Goal: Check status: Check status

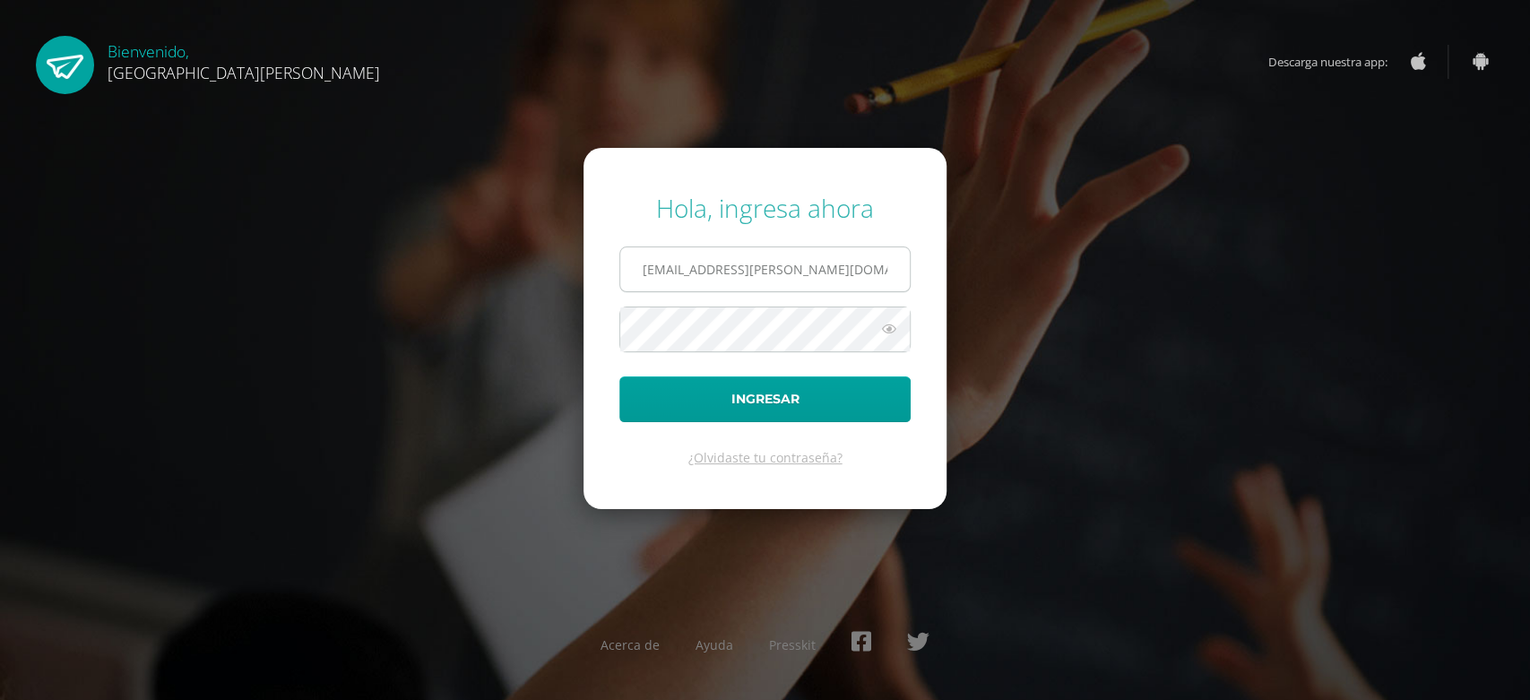
click at [891, 249] on input "2020020@fatima.edoo.gt" at bounding box center [765, 269] width 290 height 44
type input "2024028@fatima.edoo.gt"
click at [833, 410] on button "Ingresar" at bounding box center [764, 400] width 291 height 46
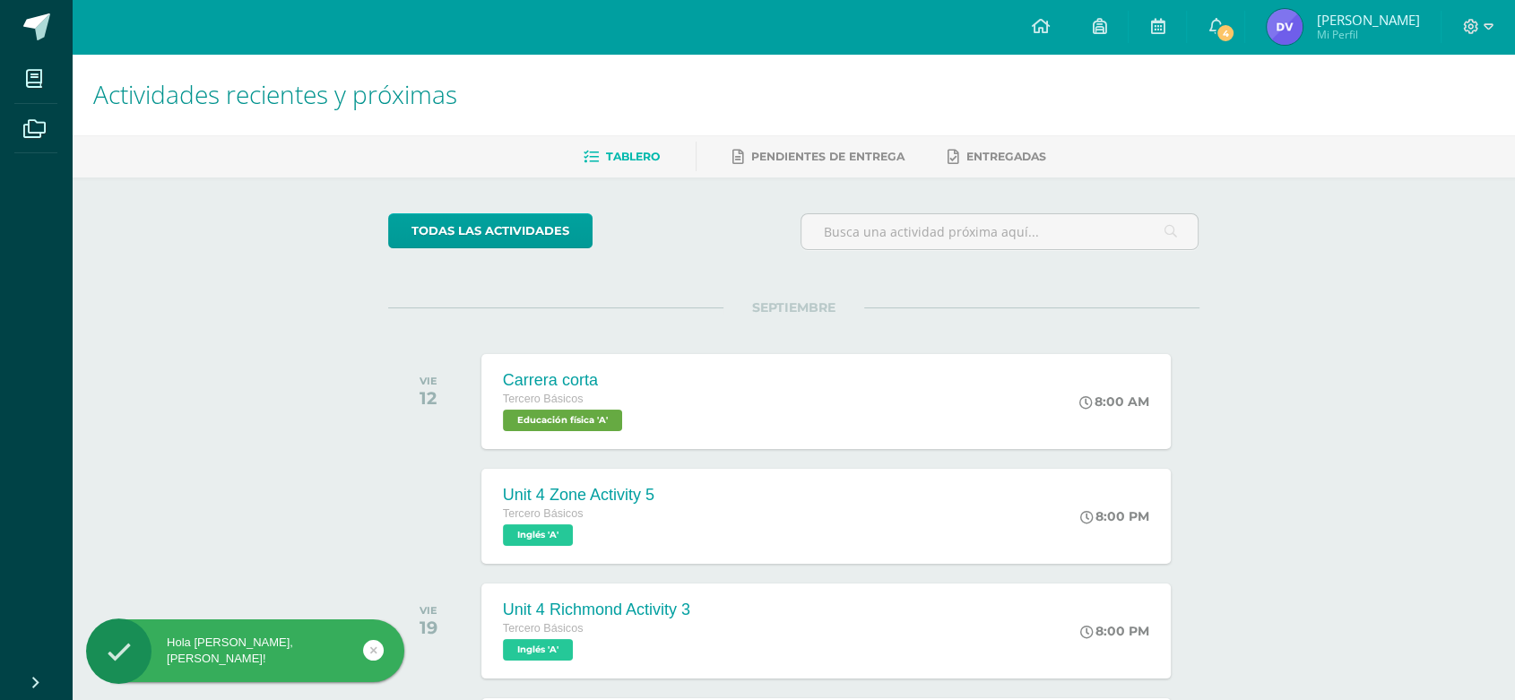
drag, startPoint x: 1223, startPoint y: 35, endPoint x: 1180, endPoint y: 132, distance: 106.0
click at [1225, 35] on span "4" at bounding box center [1226, 33] width 20 height 20
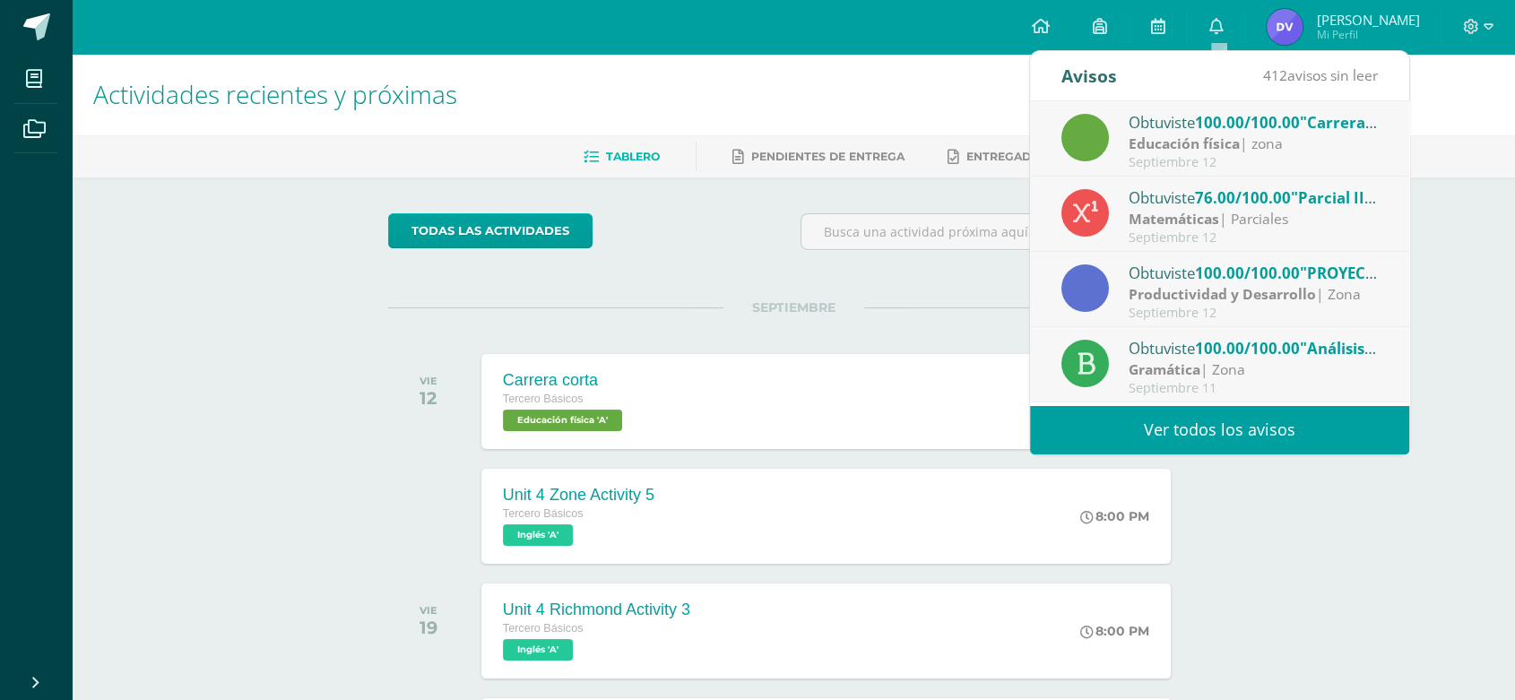
click at [1236, 212] on div "Matemáticas | Parciales" at bounding box center [1253, 219] width 249 height 21
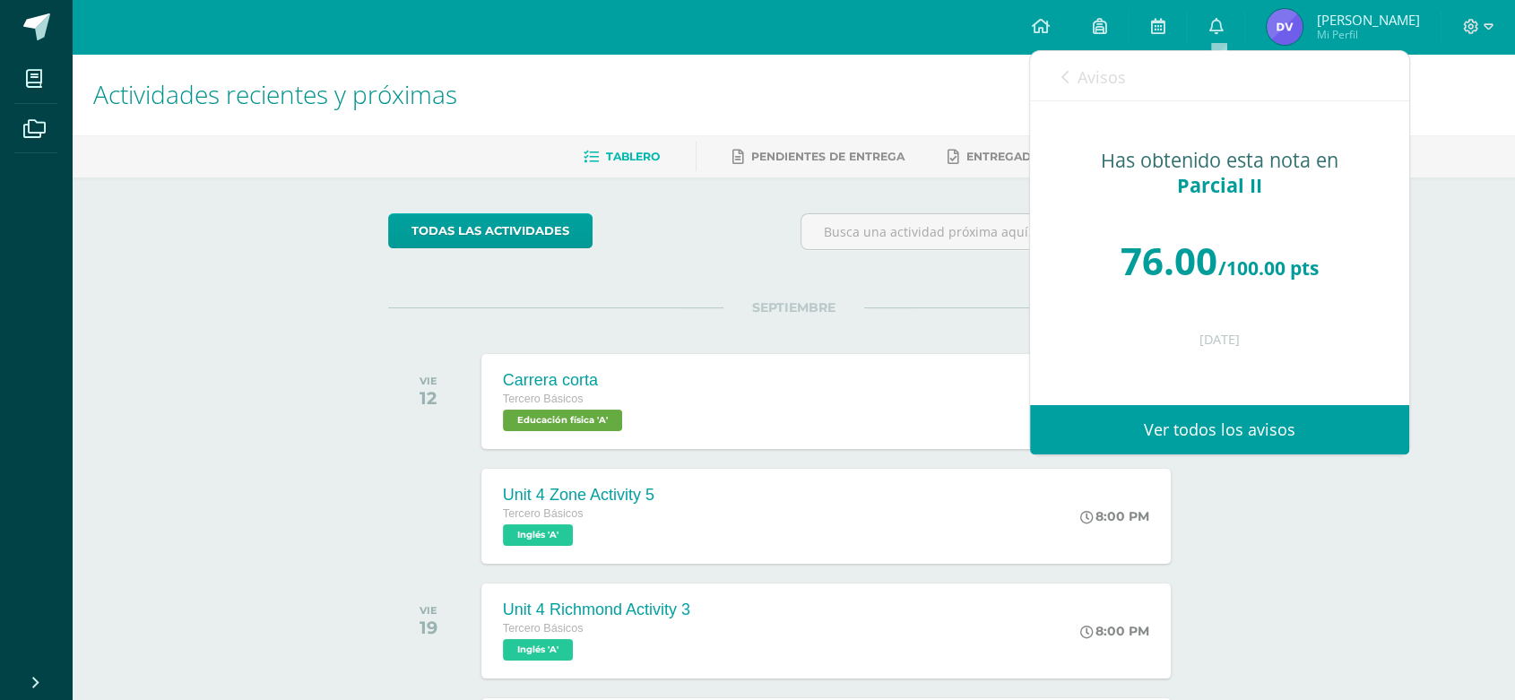
click at [1074, 89] on link "Avisos" at bounding box center [1093, 76] width 65 height 51
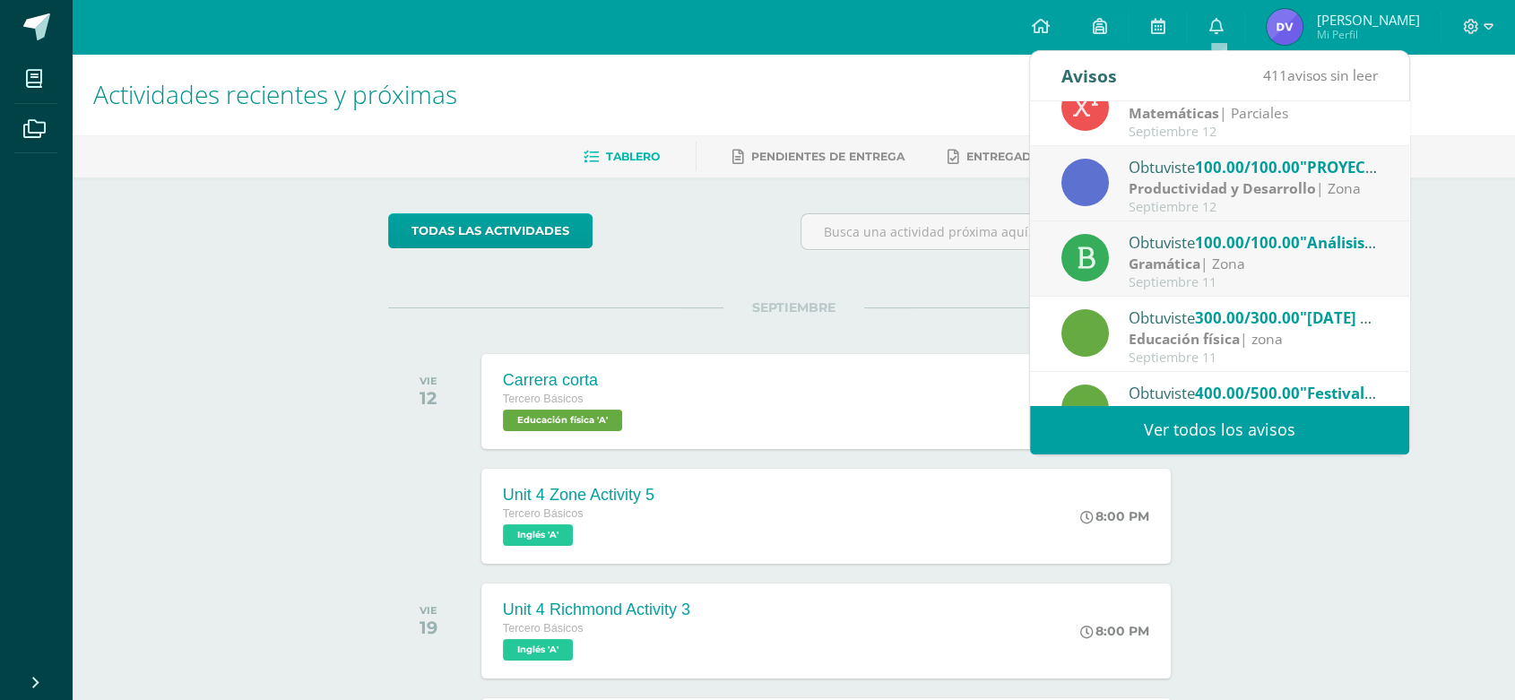
scroll to position [299, 0]
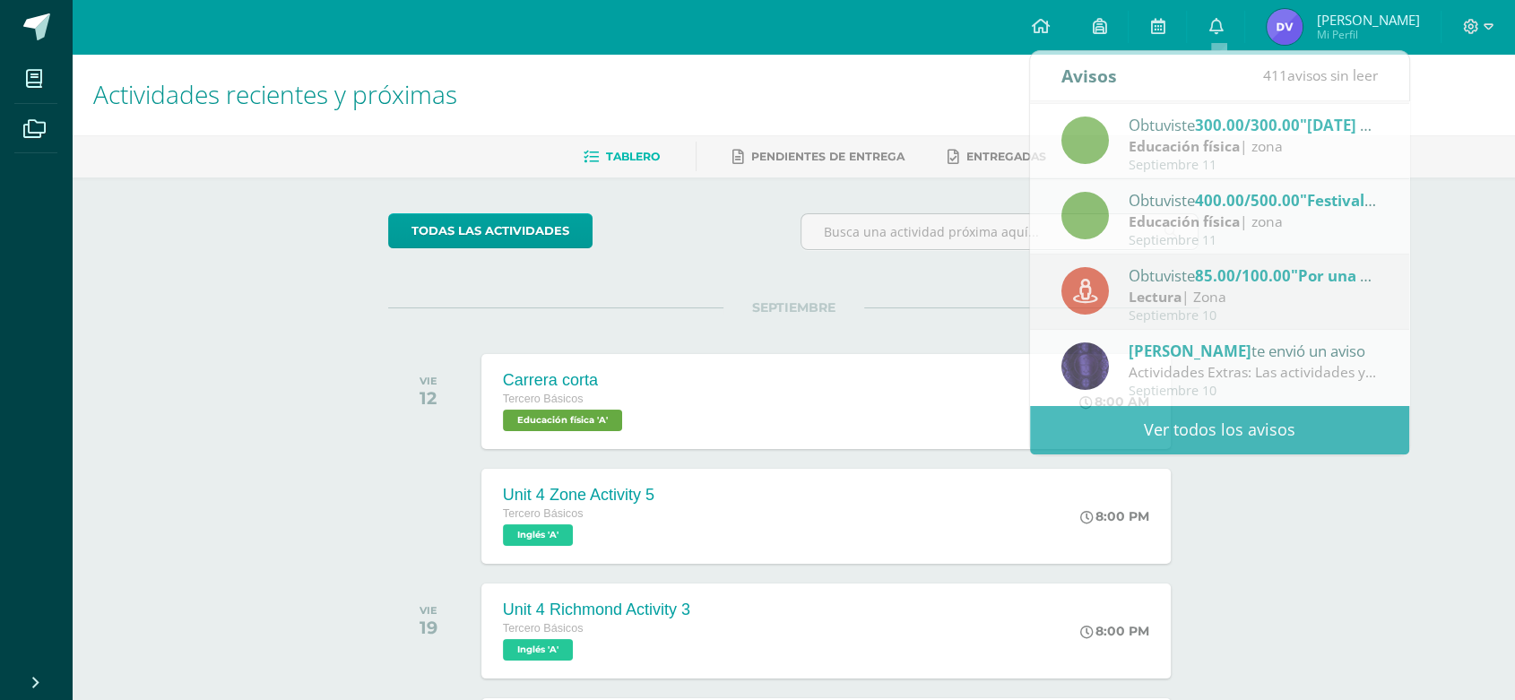
click at [933, 351] on div "VIE 12 Carrera corta Tercero Básicos Educación física 'A' 8:00 AM Carrera corta…" at bounding box center [793, 401] width 811 height 100
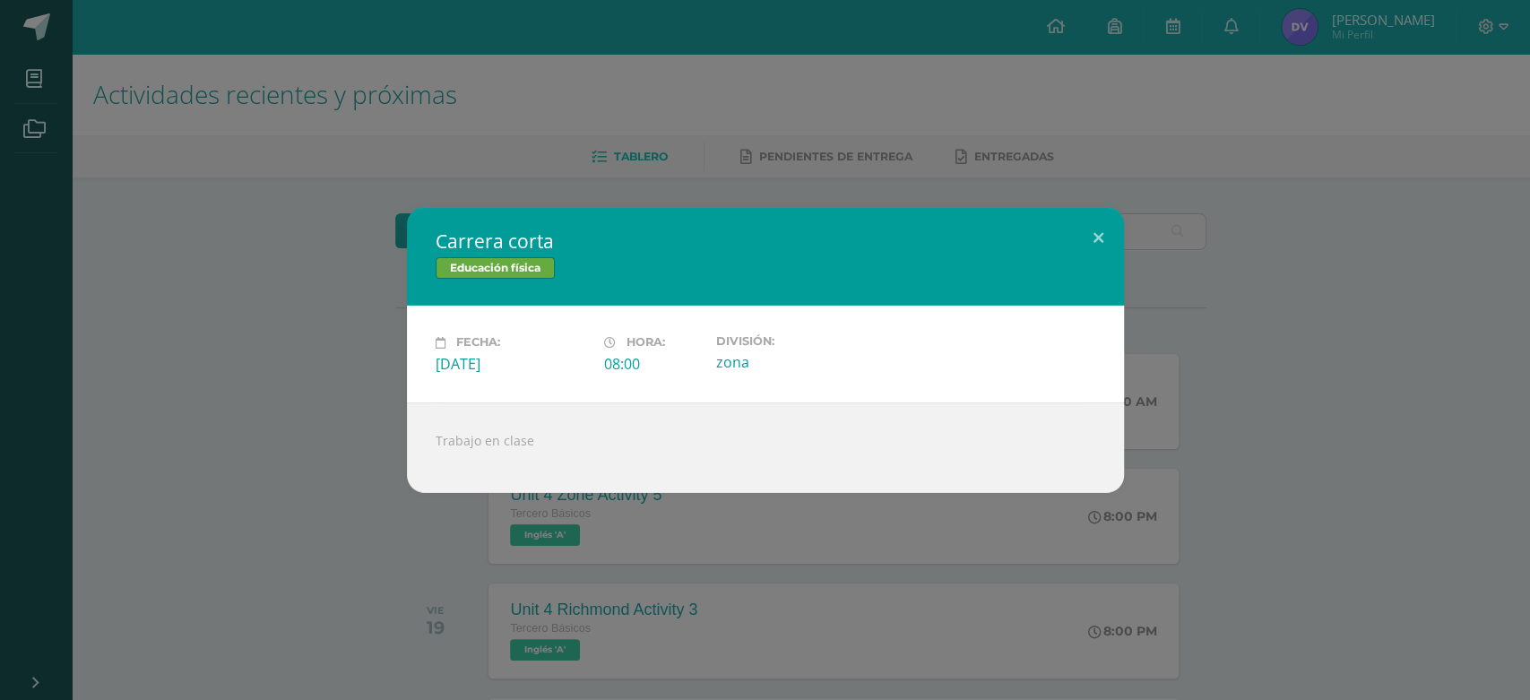
click at [1241, 151] on div "Carrera corta Educación física Fecha: Viernes 12 de Septiembre Hora: 08:00 Divi…" at bounding box center [765, 350] width 1530 height 700
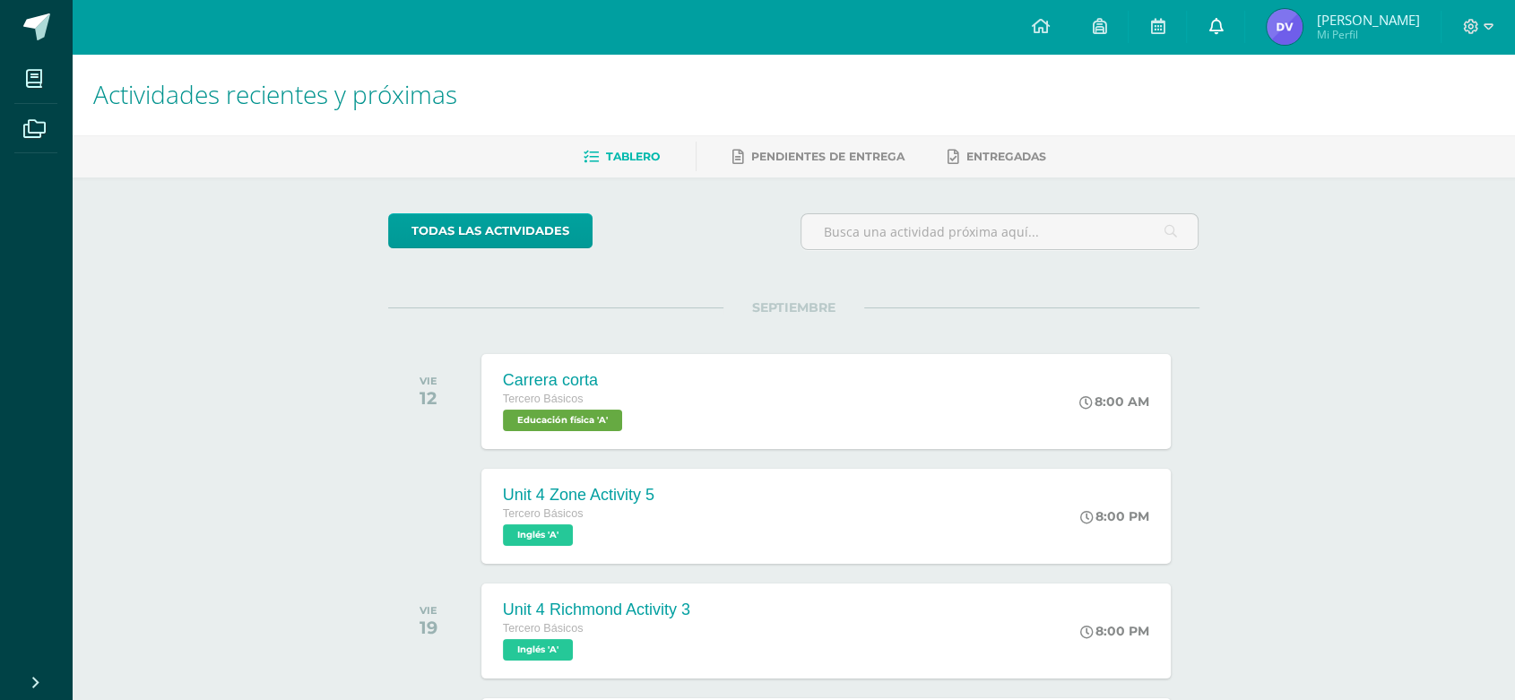
click at [1214, 30] on icon at bounding box center [1215, 26] width 14 height 16
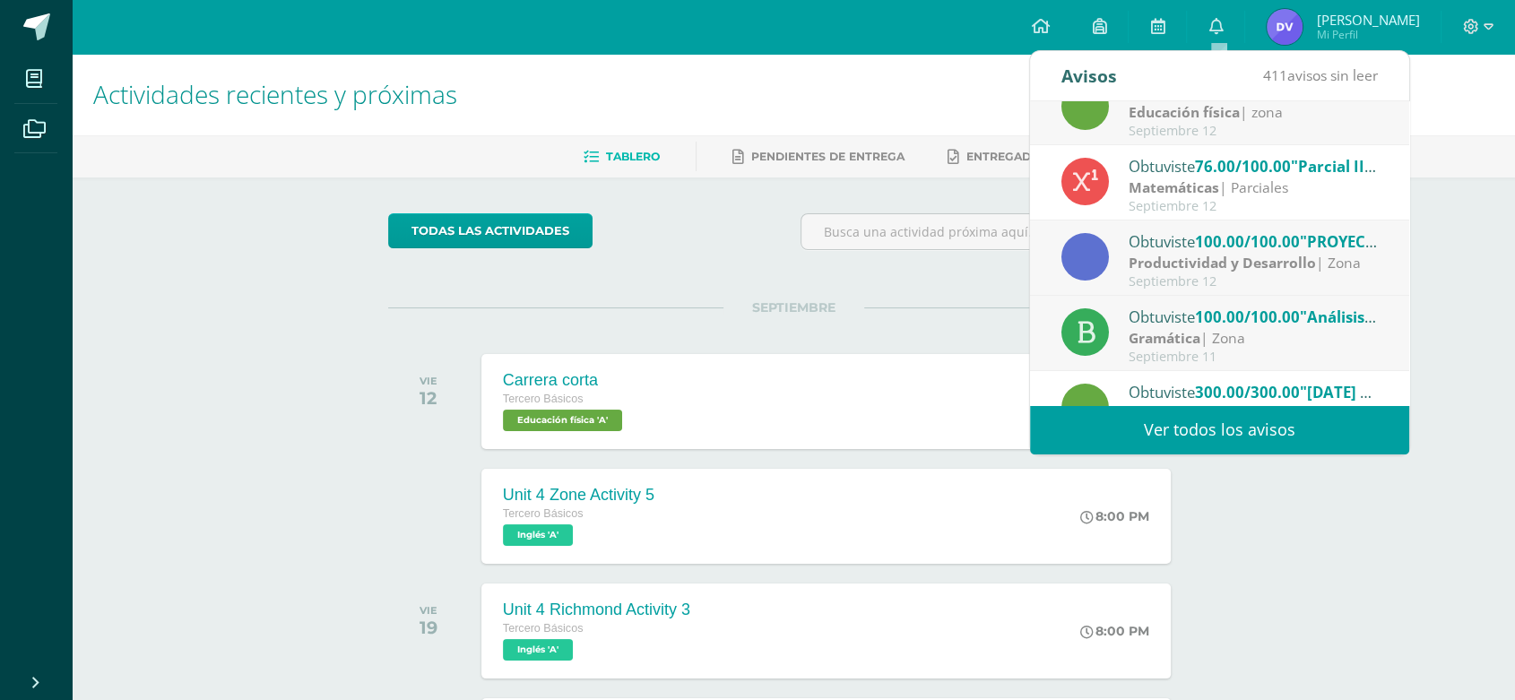
scroll to position [0, 0]
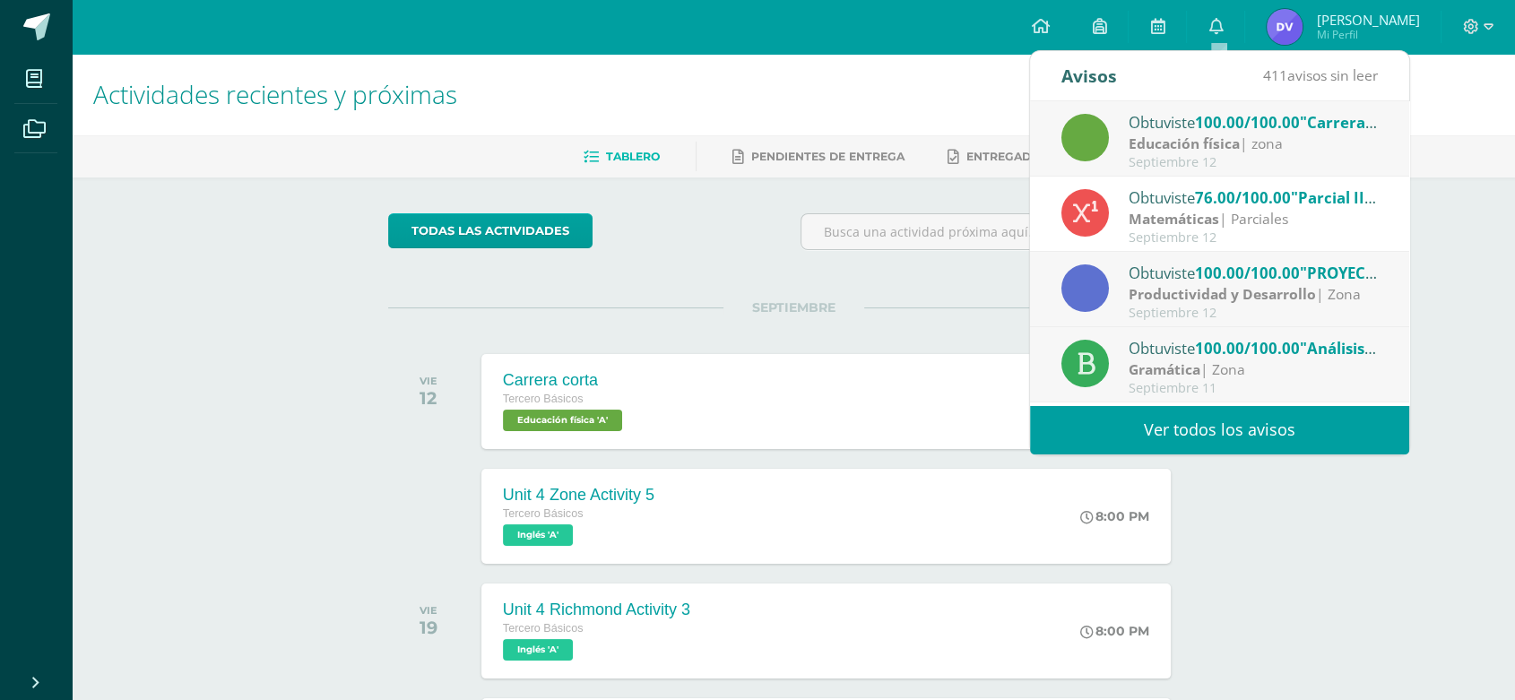
click at [1260, 159] on div "Septiembre 12" at bounding box center [1253, 162] width 249 height 15
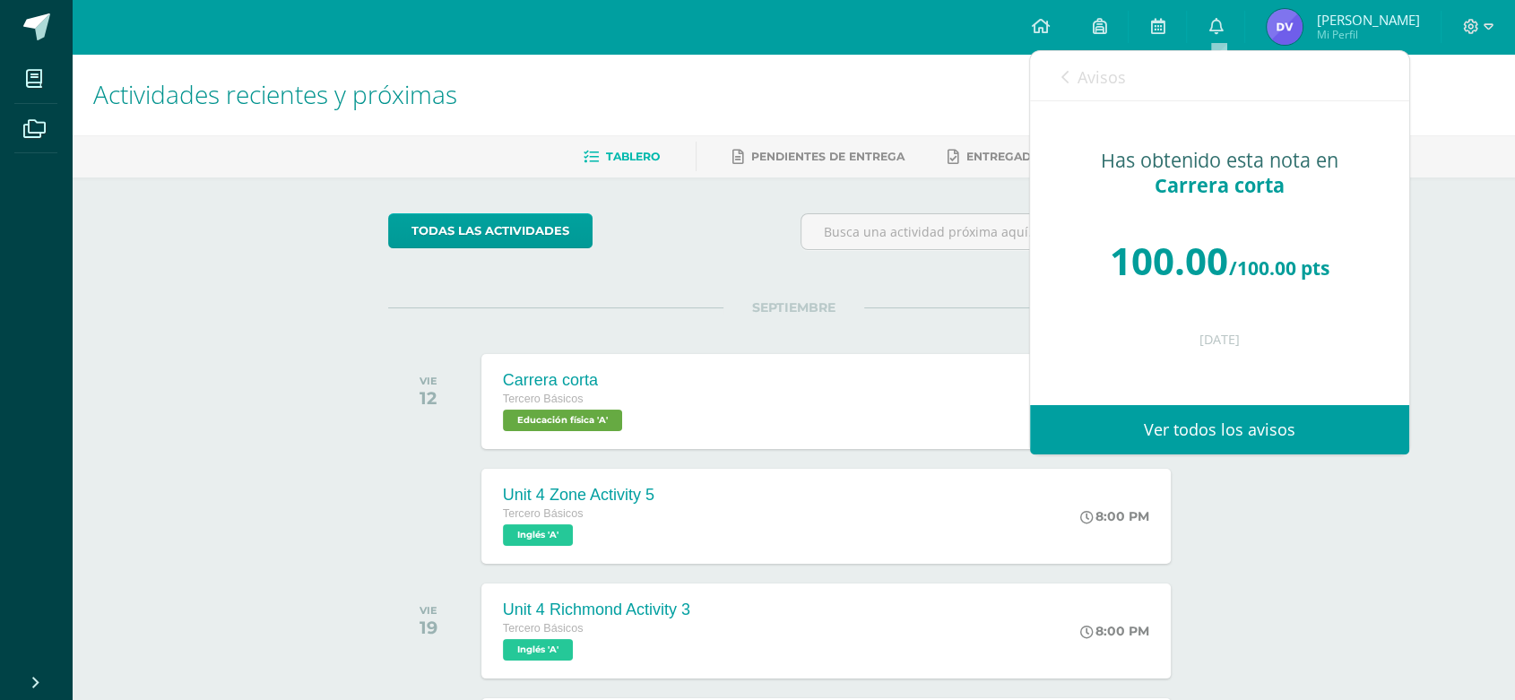
click at [1063, 73] on icon at bounding box center [1064, 77] width 7 height 14
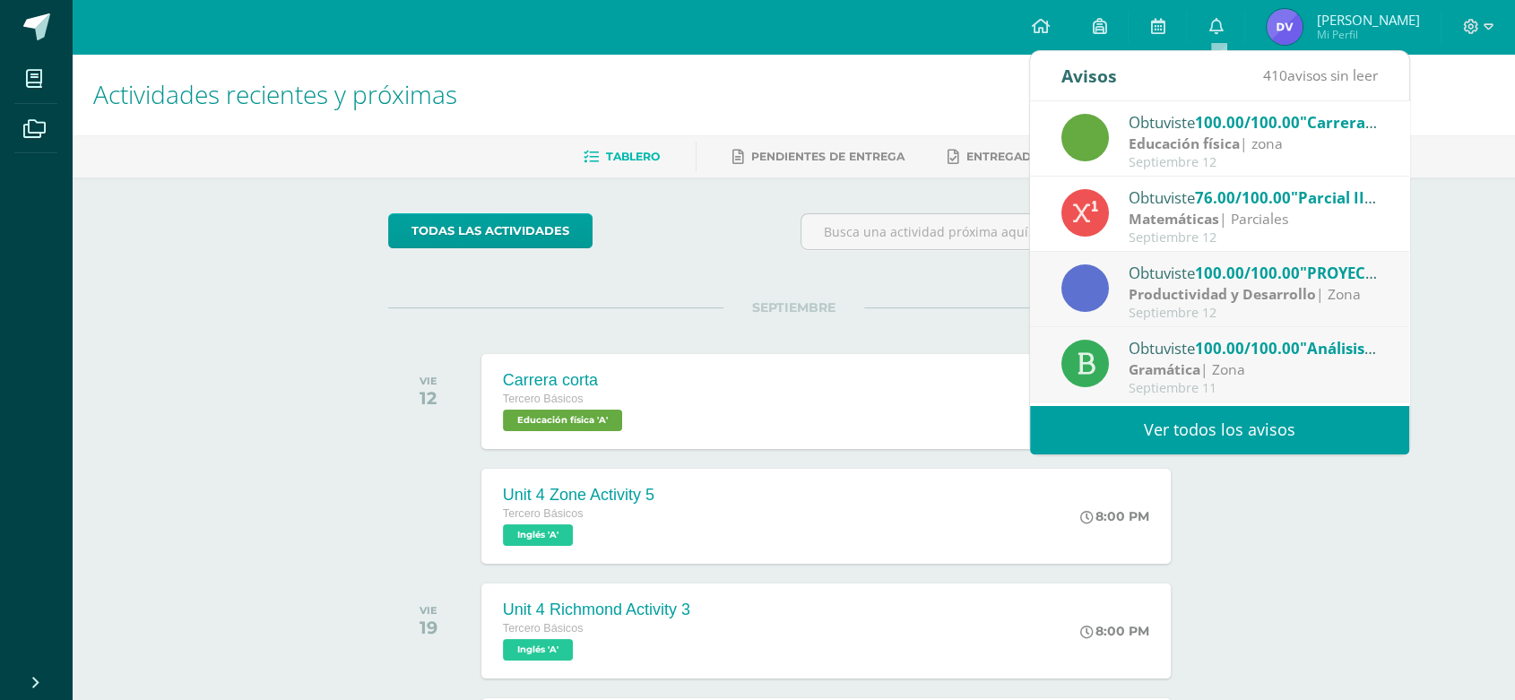
click at [1269, 218] on div "Matemáticas | Parciales" at bounding box center [1253, 219] width 249 height 21
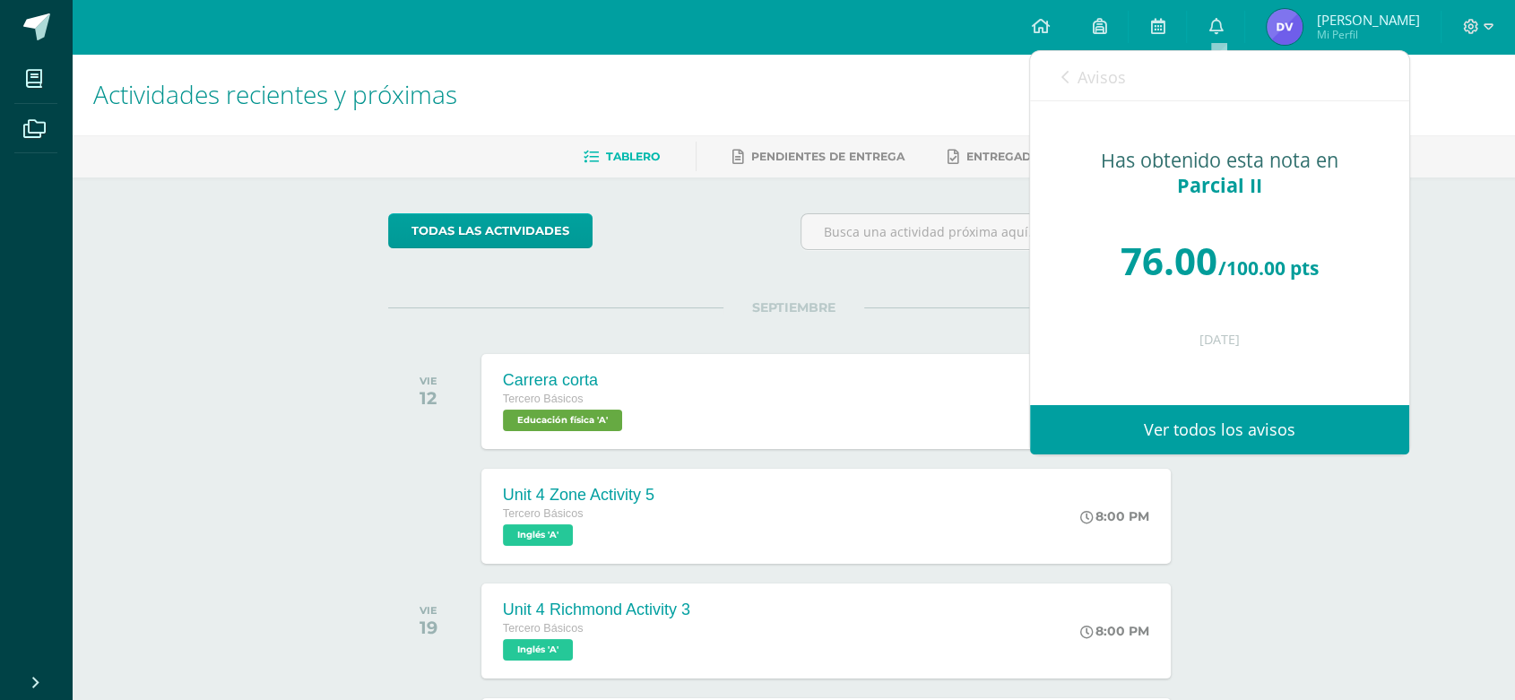
click at [1067, 70] on icon at bounding box center [1064, 77] width 7 height 14
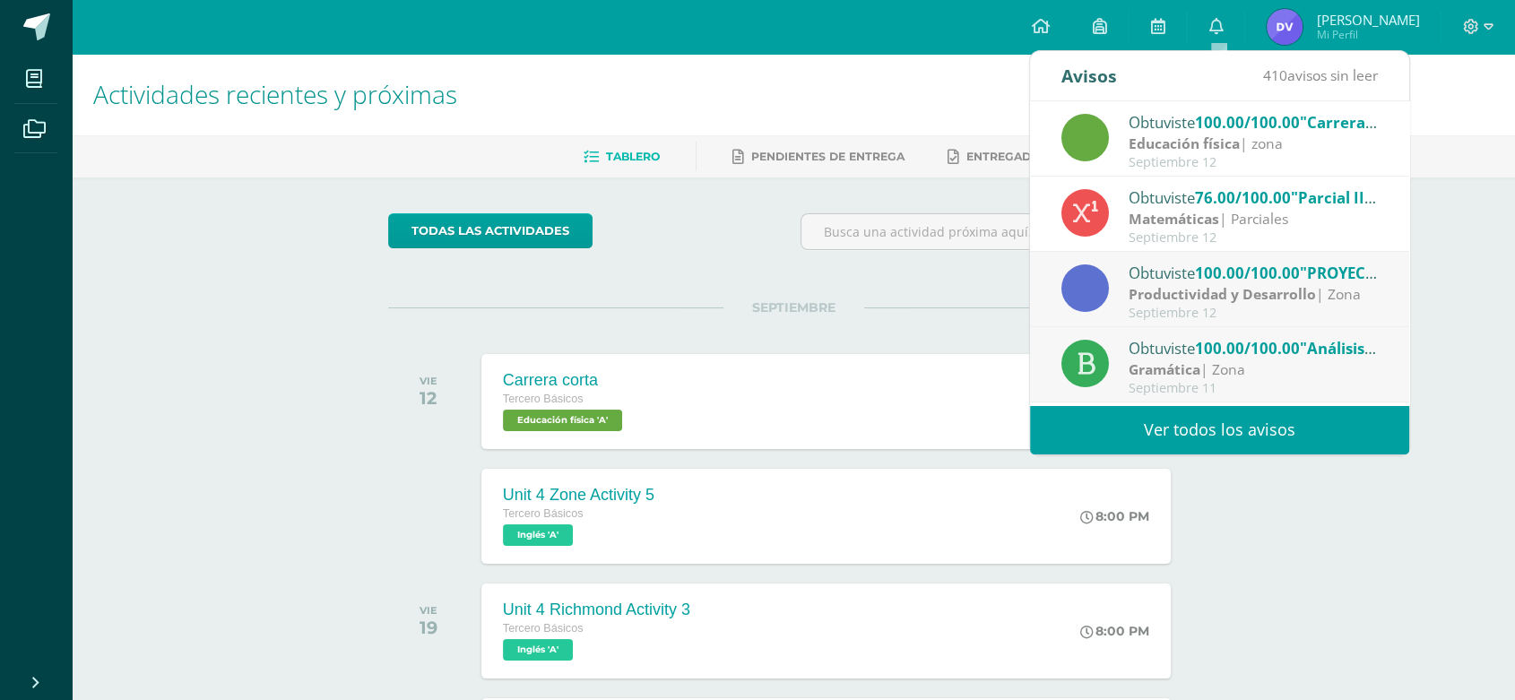
click at [1251, 282] on span "100.00/100.00" at bounding box center [1247, 273] width 105 height 21
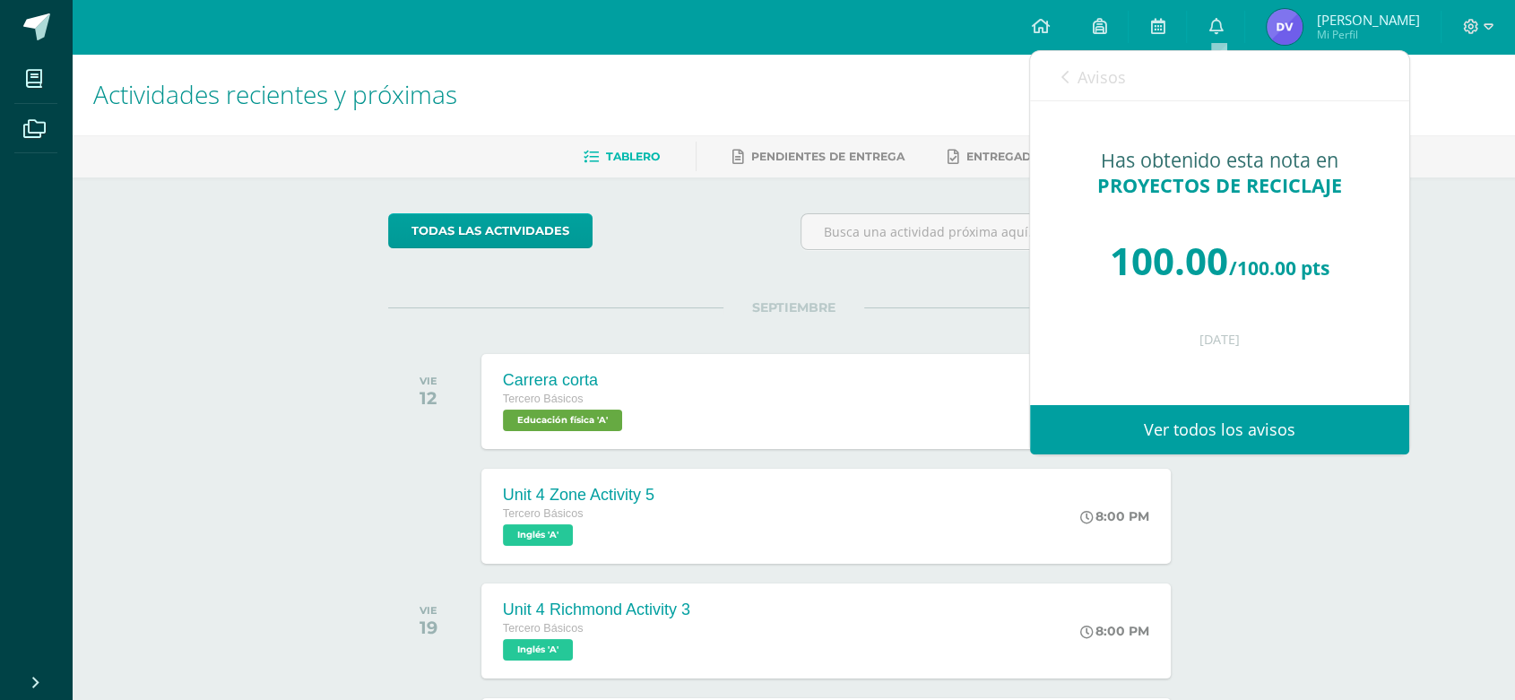
click at [1107, 86] on span "Avisos" at bounding box center [1102, 77] width 48 height 22
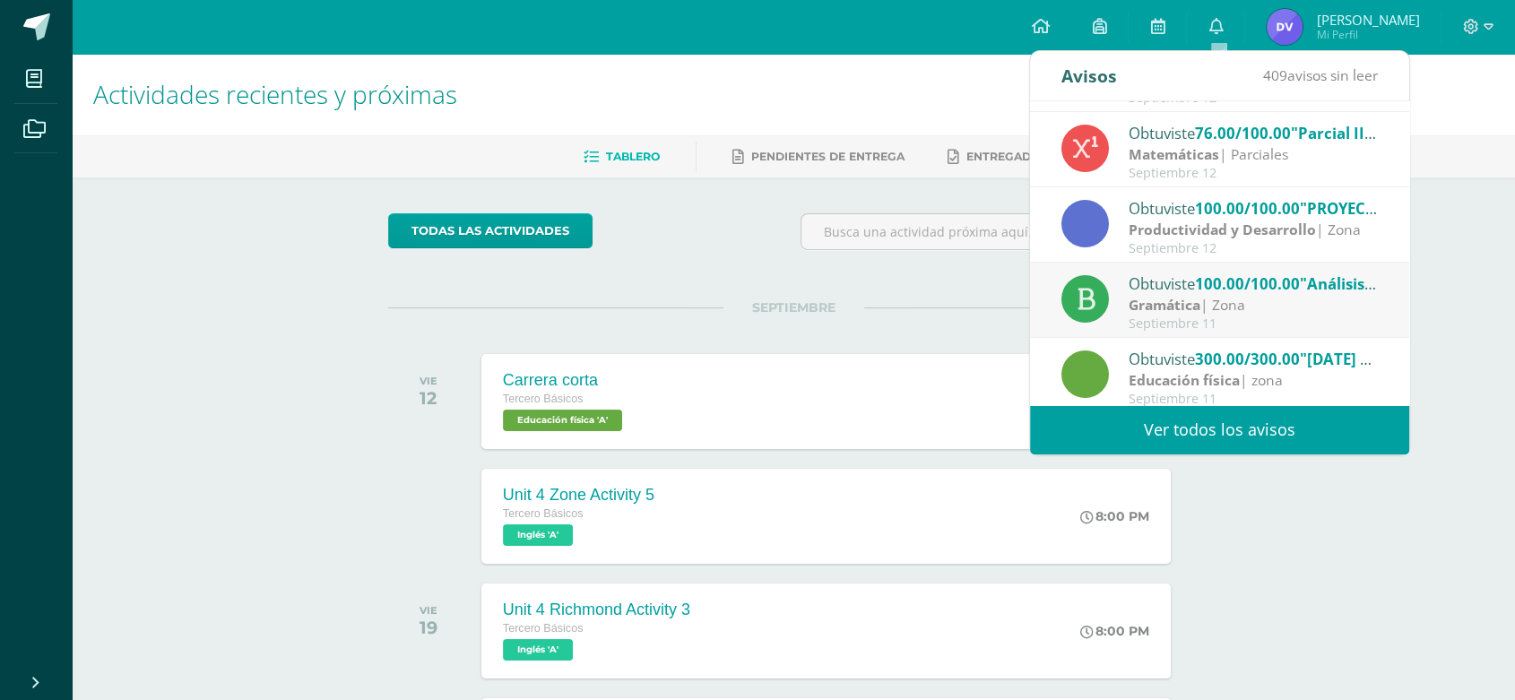
scroll to position [100, 0]
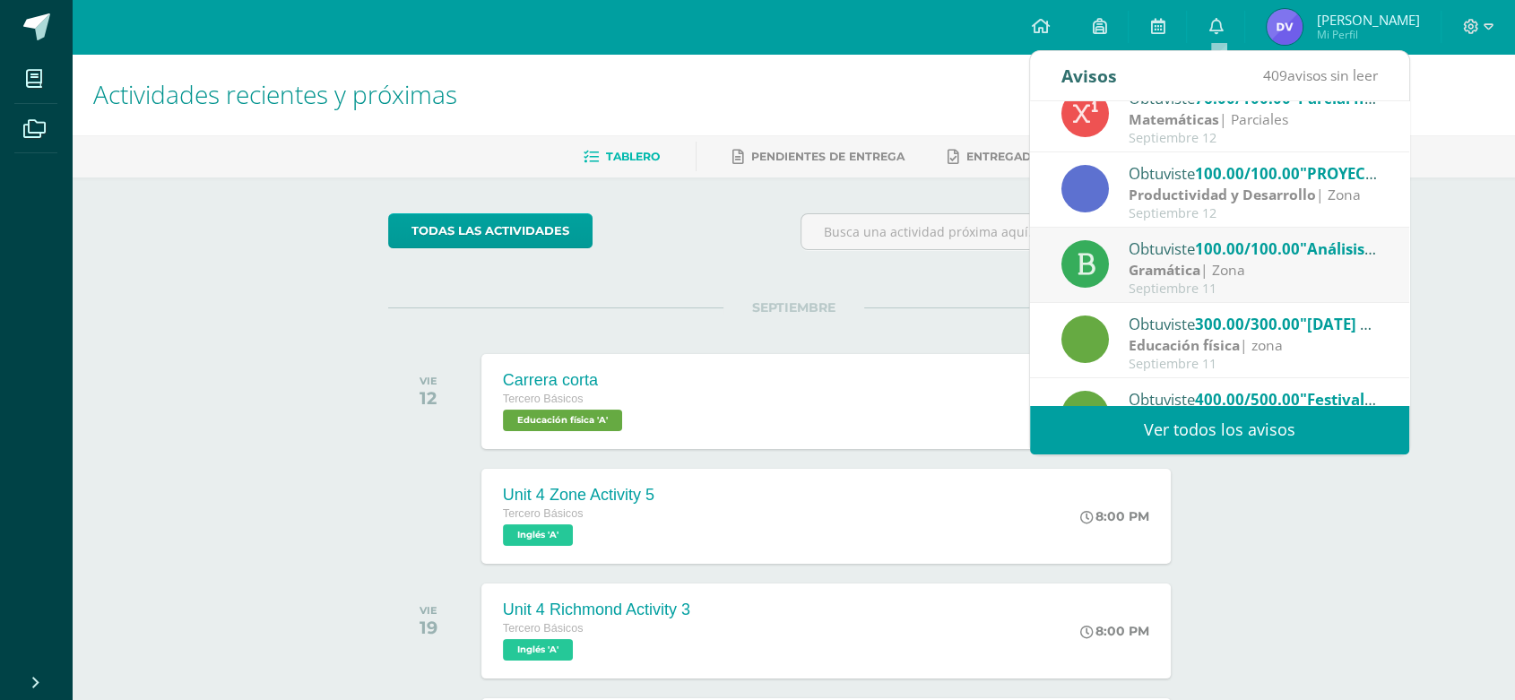
click at [1243, 284] on div "Septiembre 11" at bounding box center [1253, 289] width 249 height 15
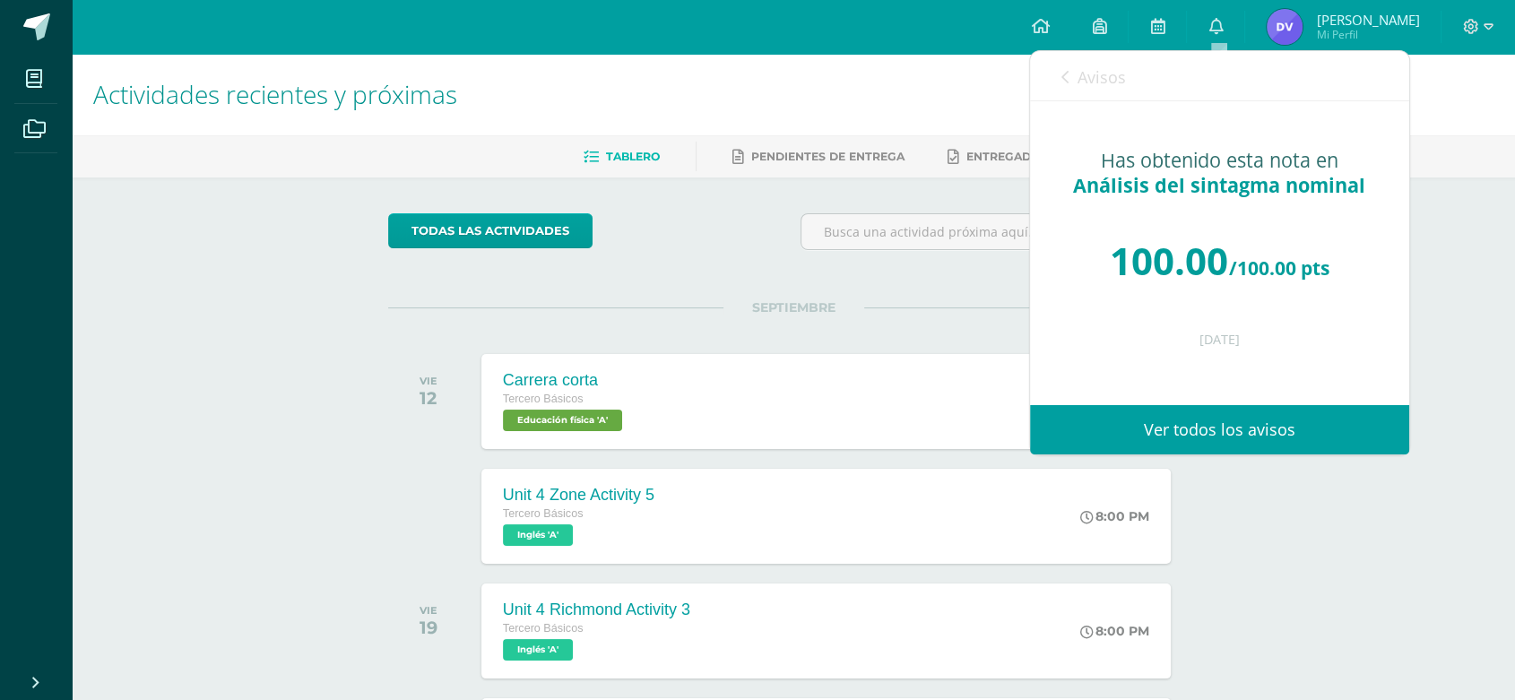
click at [1057, 66] on div "Avisos 408 avisos sin leer Avisos" at bounding box center [1219, 76] width 379 height 50
click at [1097, 66] on span "Avisos" at bounding box center [1102, 77] width 48 height 22
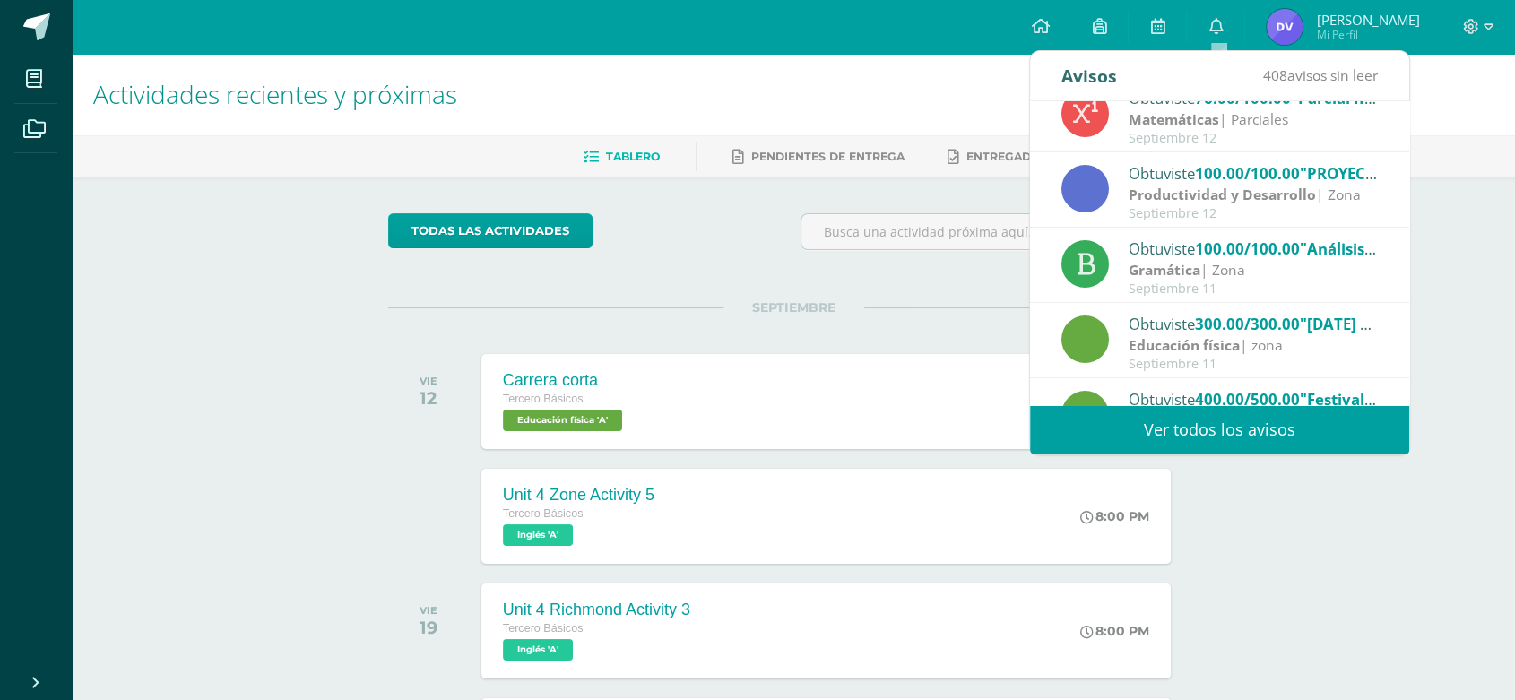
scroll to position [0, 0]
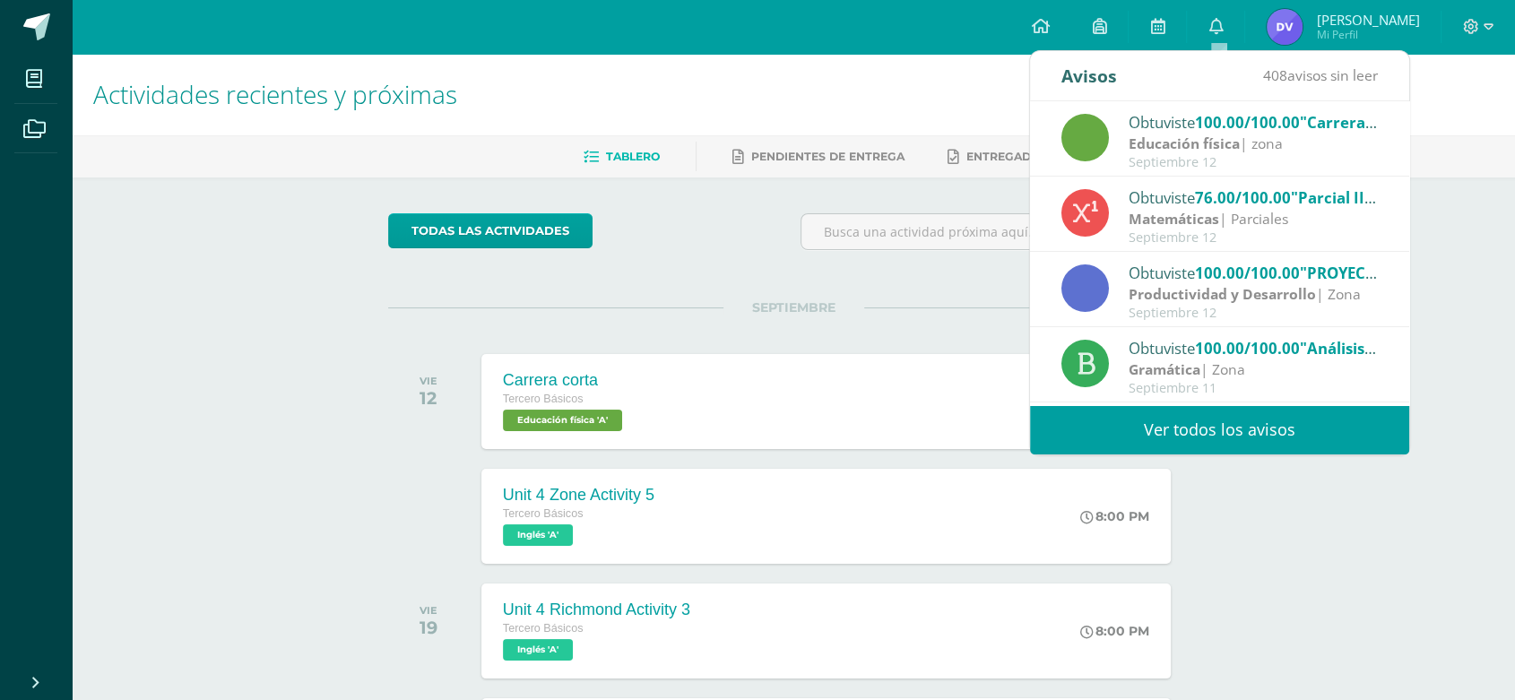
click at [1213, 235] on div "Septiembre 12" at bounding box center [1253, 237] width 249 height 15
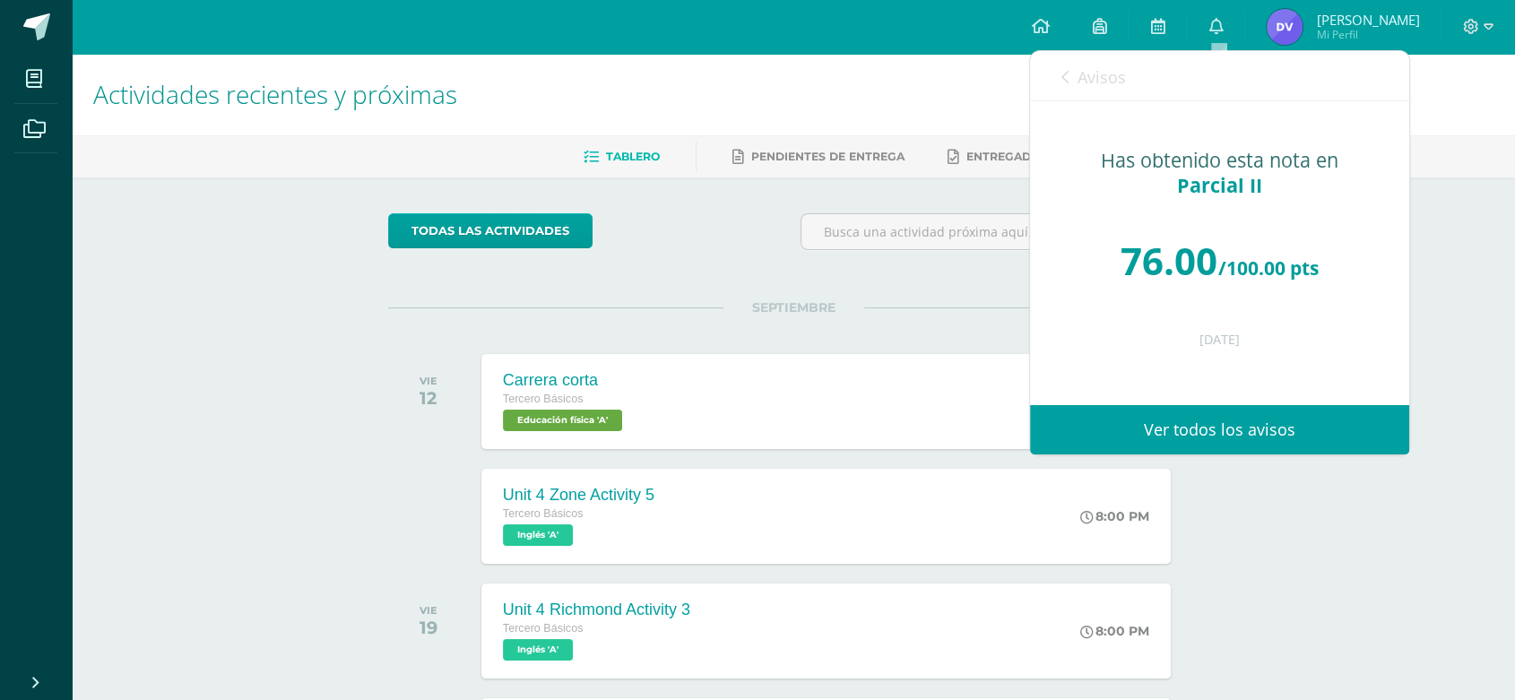
click at [938, 115] on h1 "Actividades recientes y próximas" at bounding box center [793, 95] width 1400 height 82
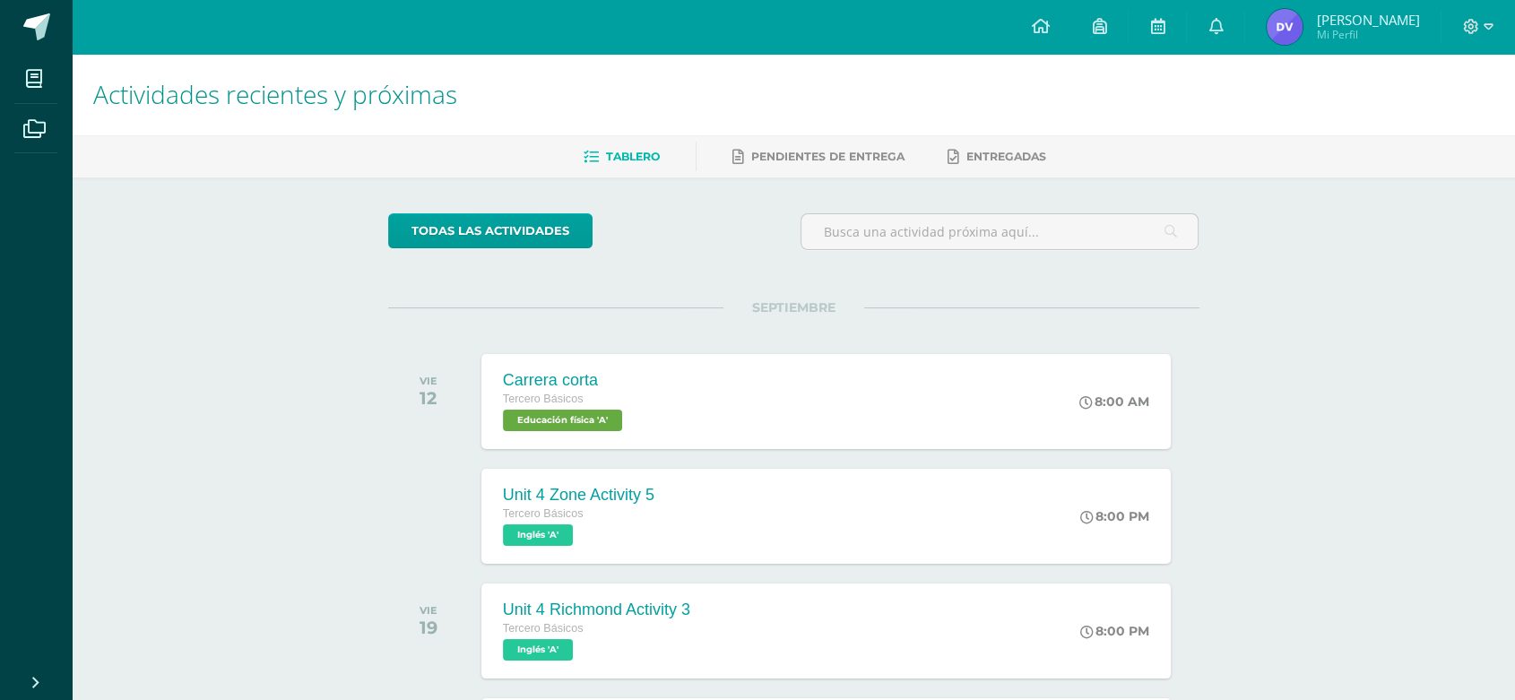
click at [1341, 21] on span "[PERSON_NAME]" at bounding box center [1367, 20] width 103 height 18
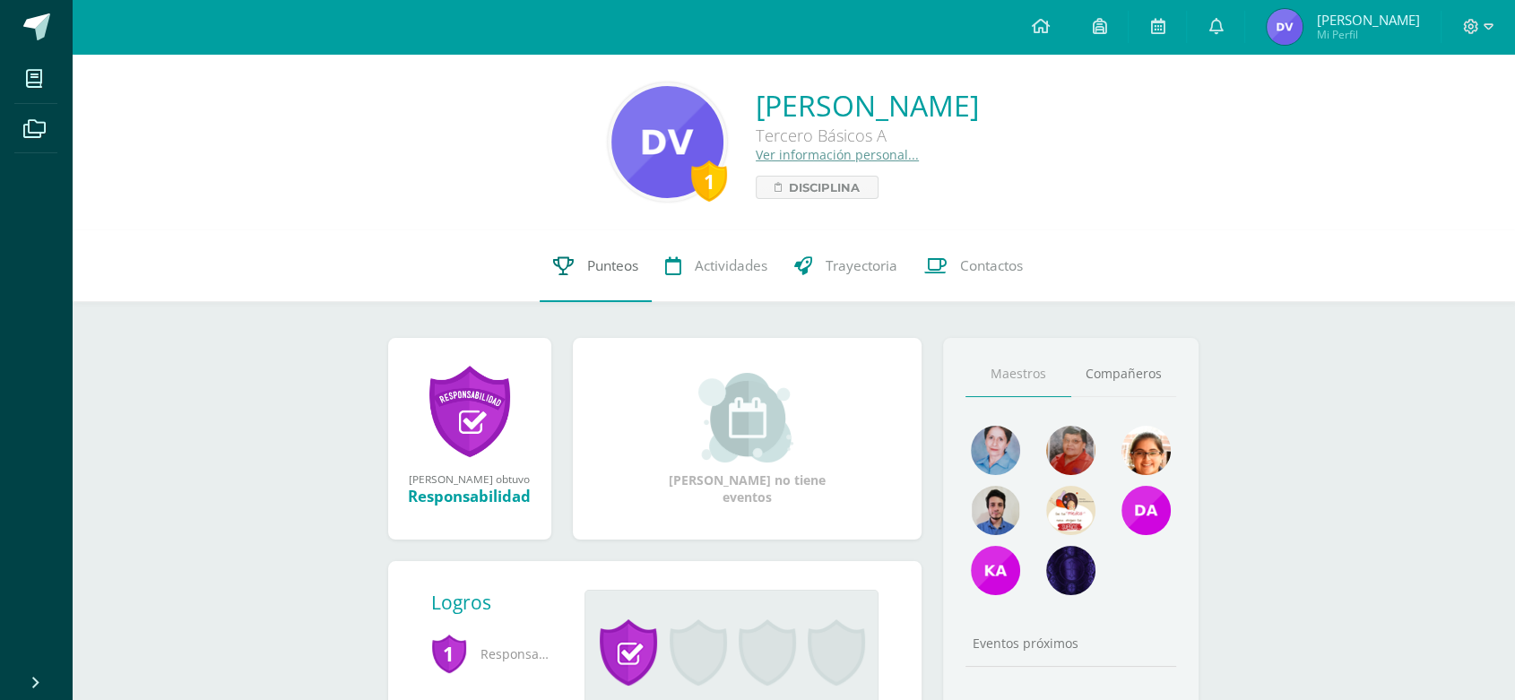
click at [552, 264] on link "Punteos" at bounding box center [596, 266] width 112 height 72
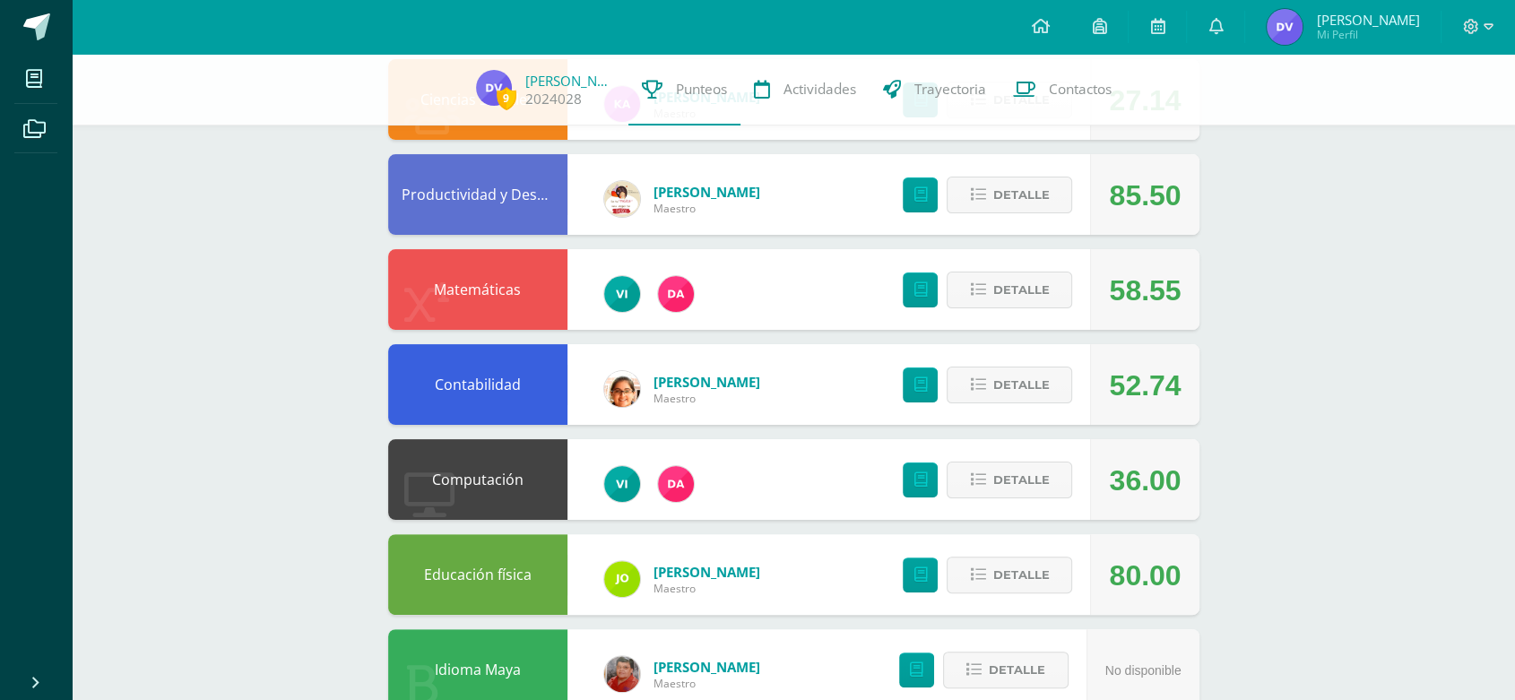
scroll to position [398, 0]
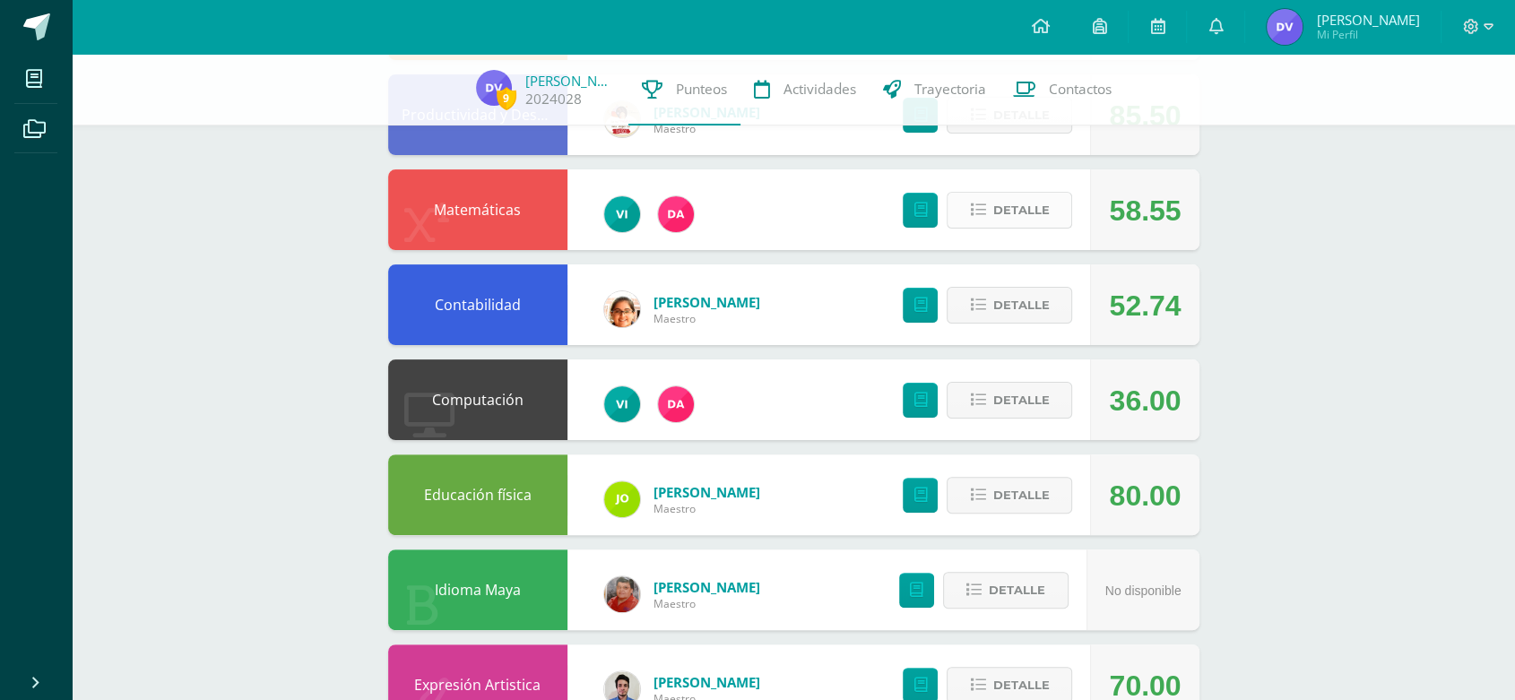
click at [1019, 220] on span "Detalle" at bounding box center [1020, 210] width 56 height 33
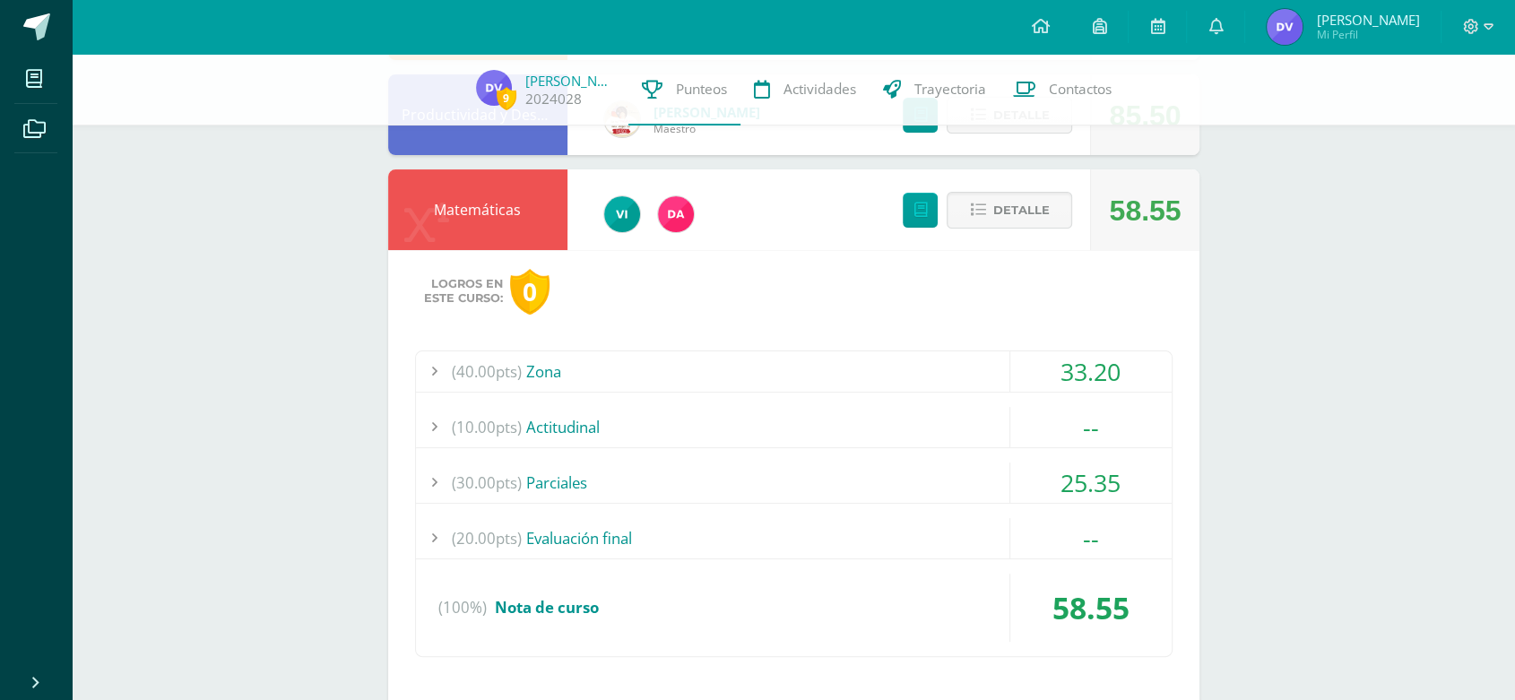
click at [689, 479] on div "(30.00pts) Parciales" at bounding box center [794, 483] width 756 height 40
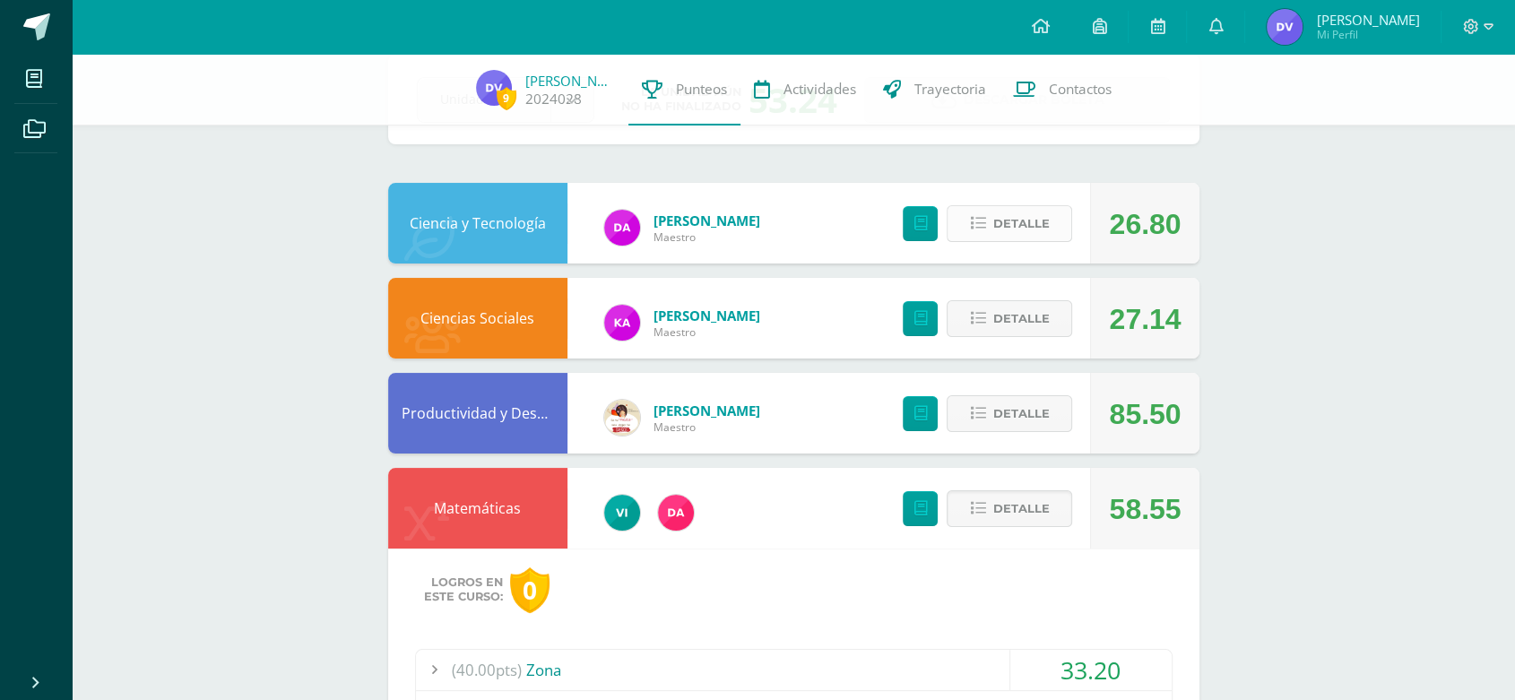
scroll to position [0, 0]
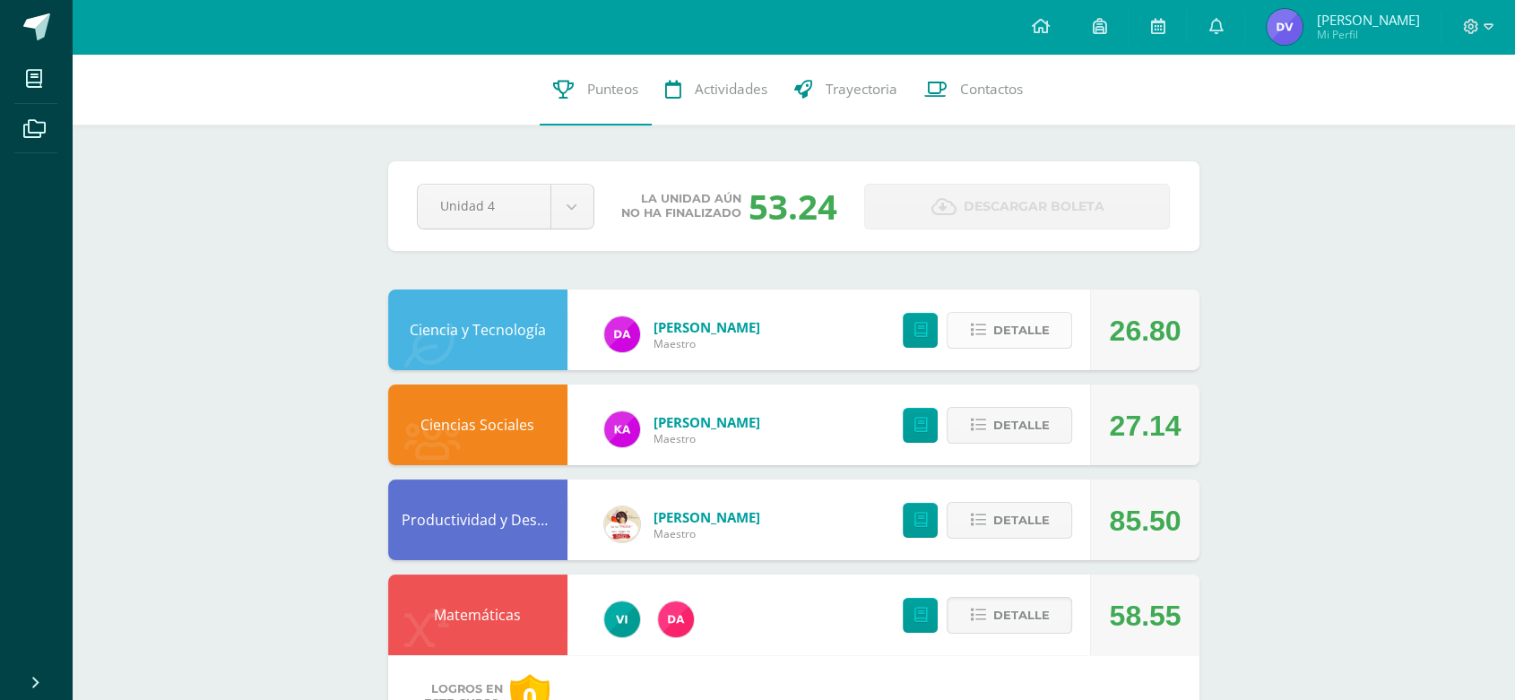
click at [1021, 325] on span "Detalle" at bounding box center [1020, 330] width 56 height 33
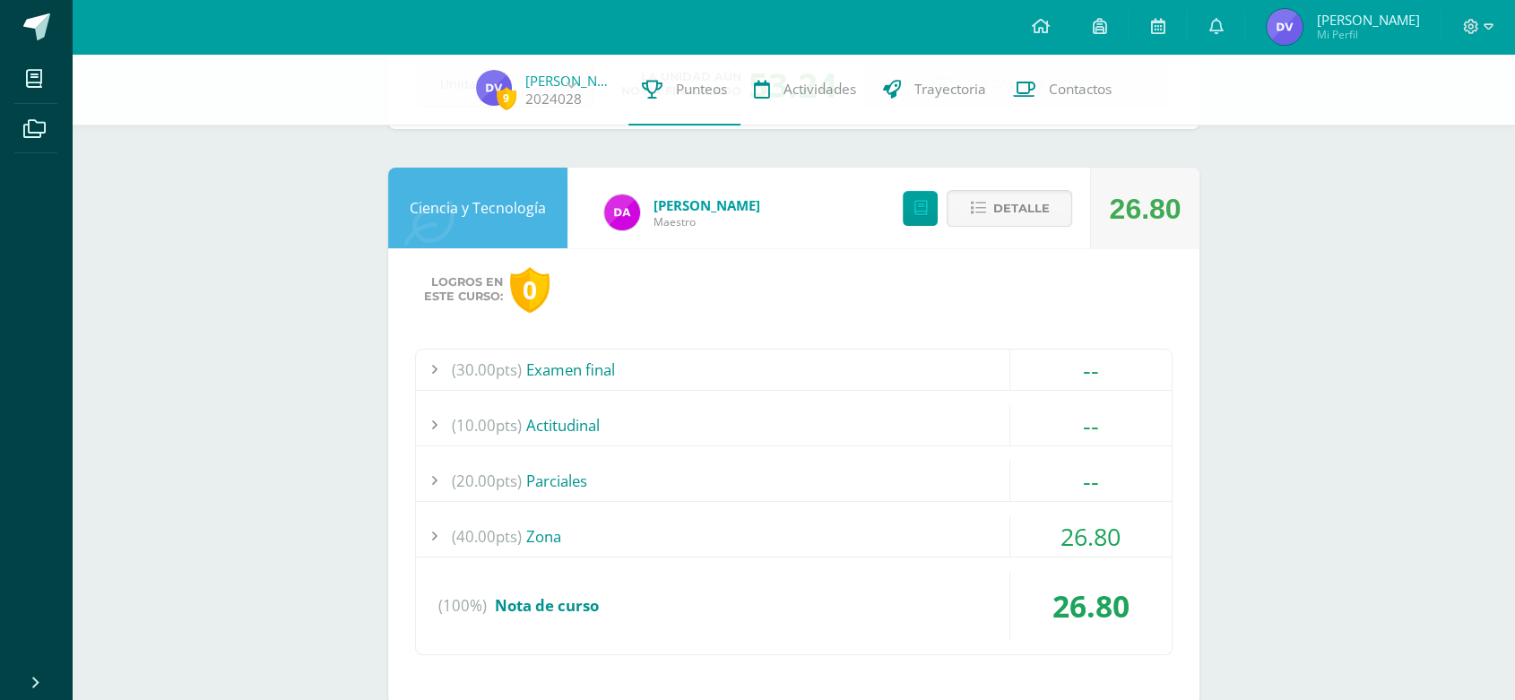
scroll to position [199, 0]
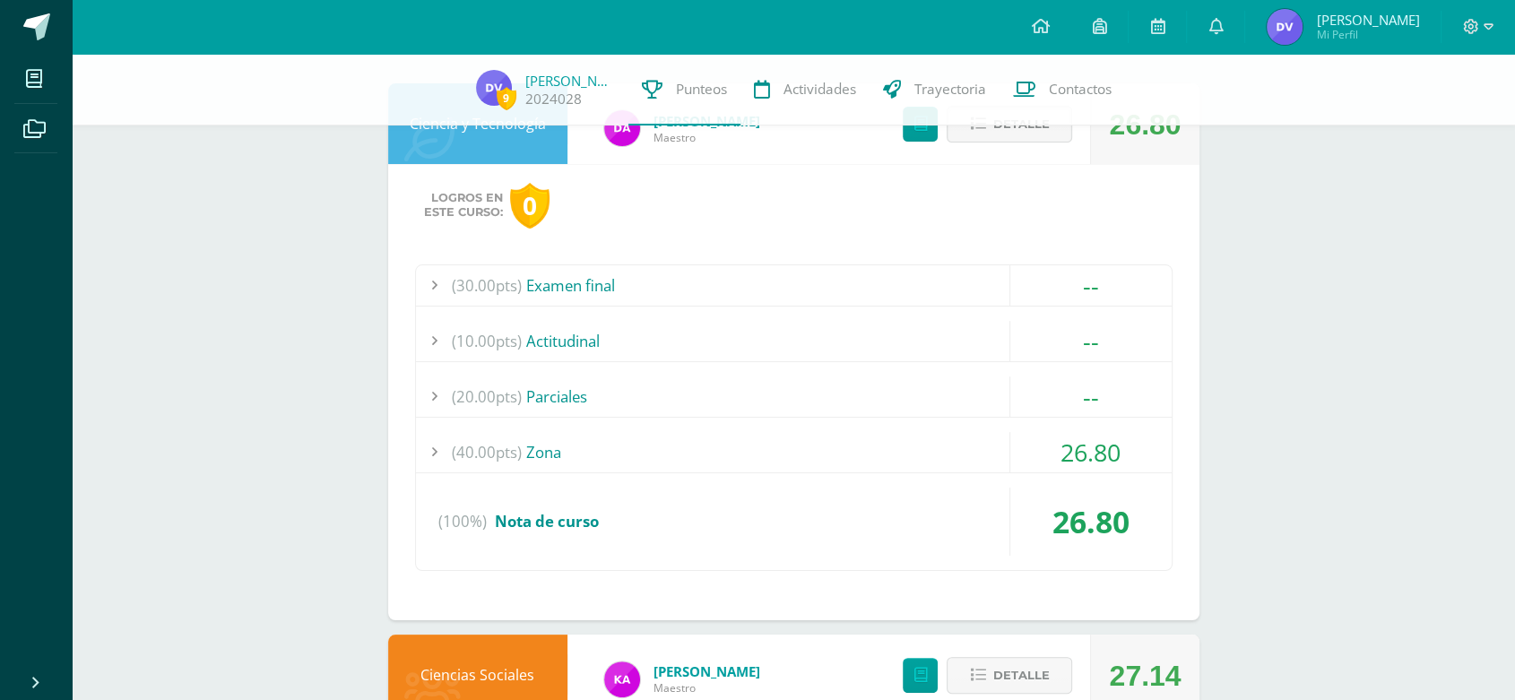
drag, startPoint x: 715, startPoint y: 443, endPoint x: 737, endPoint y: 451, distance: 23.8
click at [722, 446] on div "(40.00pts) Zona" at bounding box center [794, 452] width 756 height 40
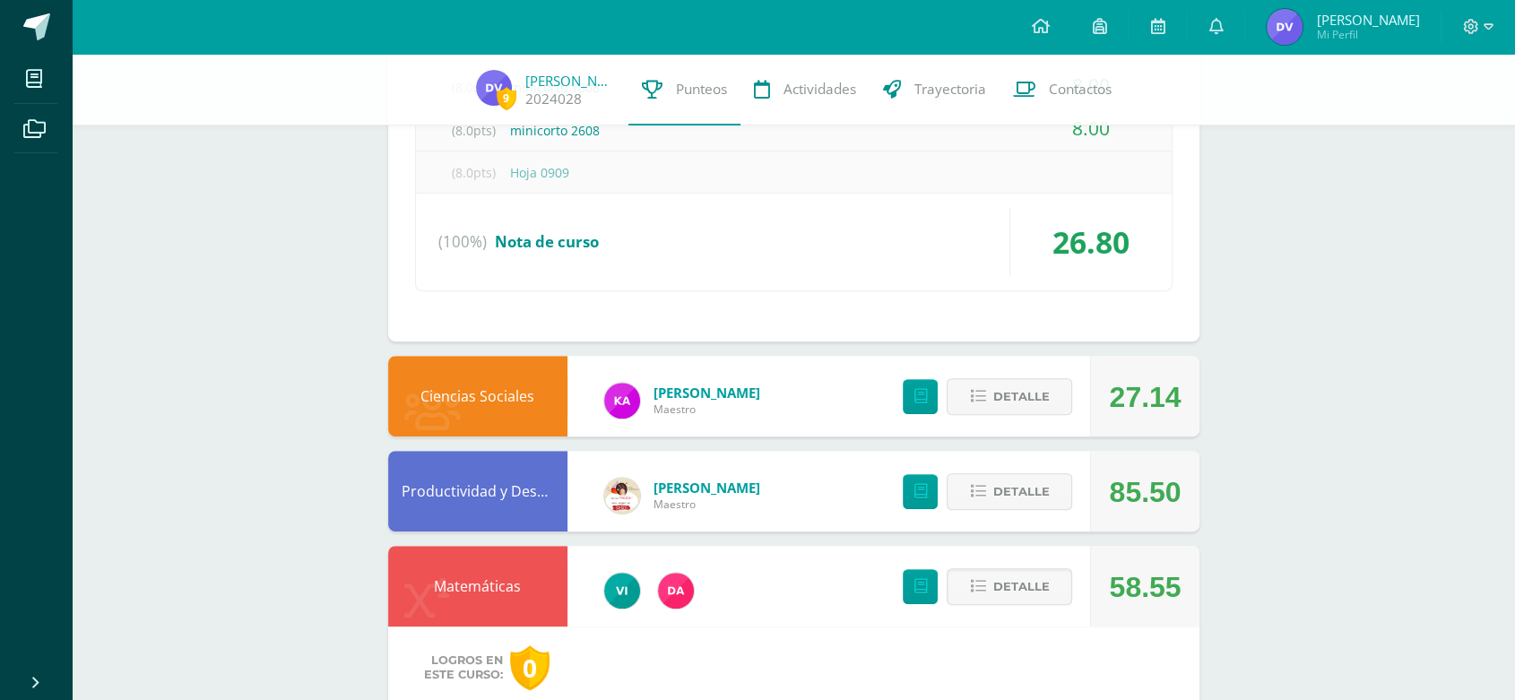
scroll to position [697, 0]
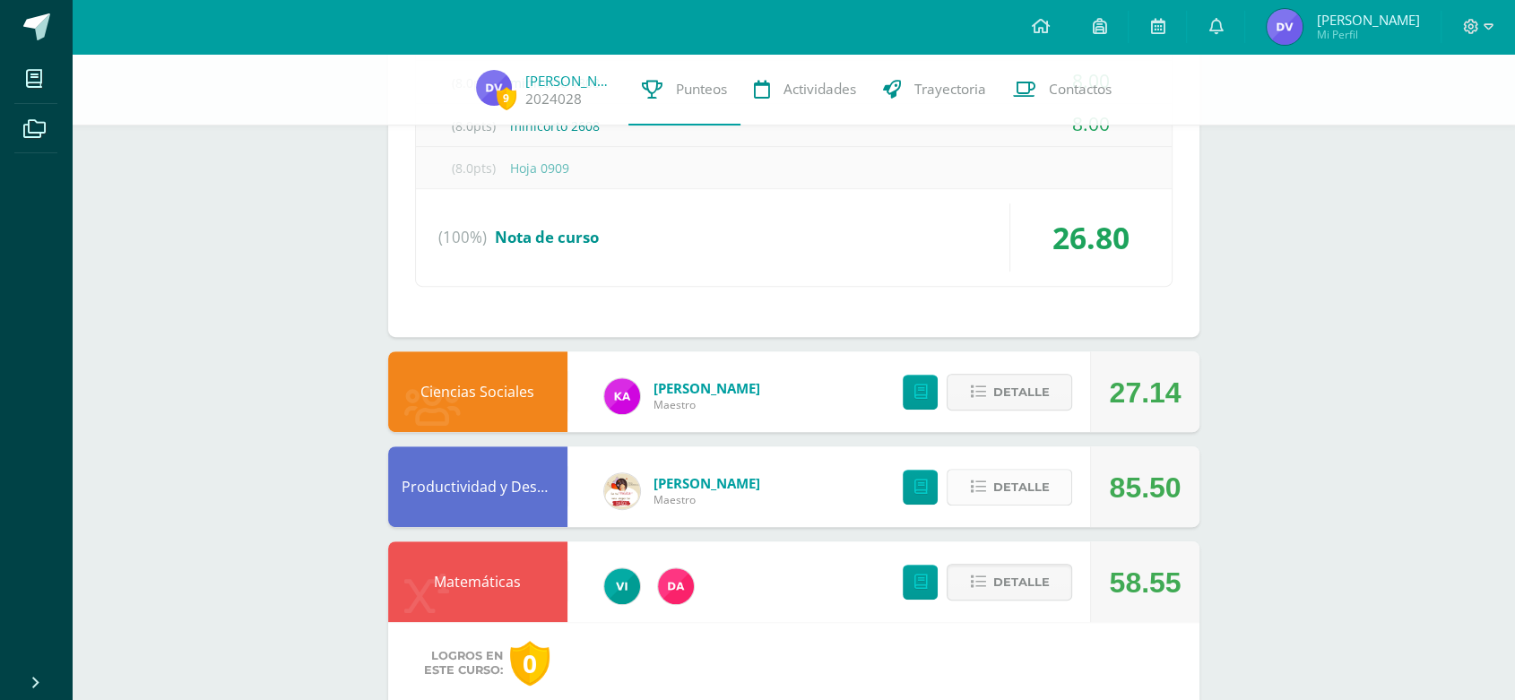
click at [1033, 477] on span "Detalle" at bounding box center [1020, 487] width 56 height 33
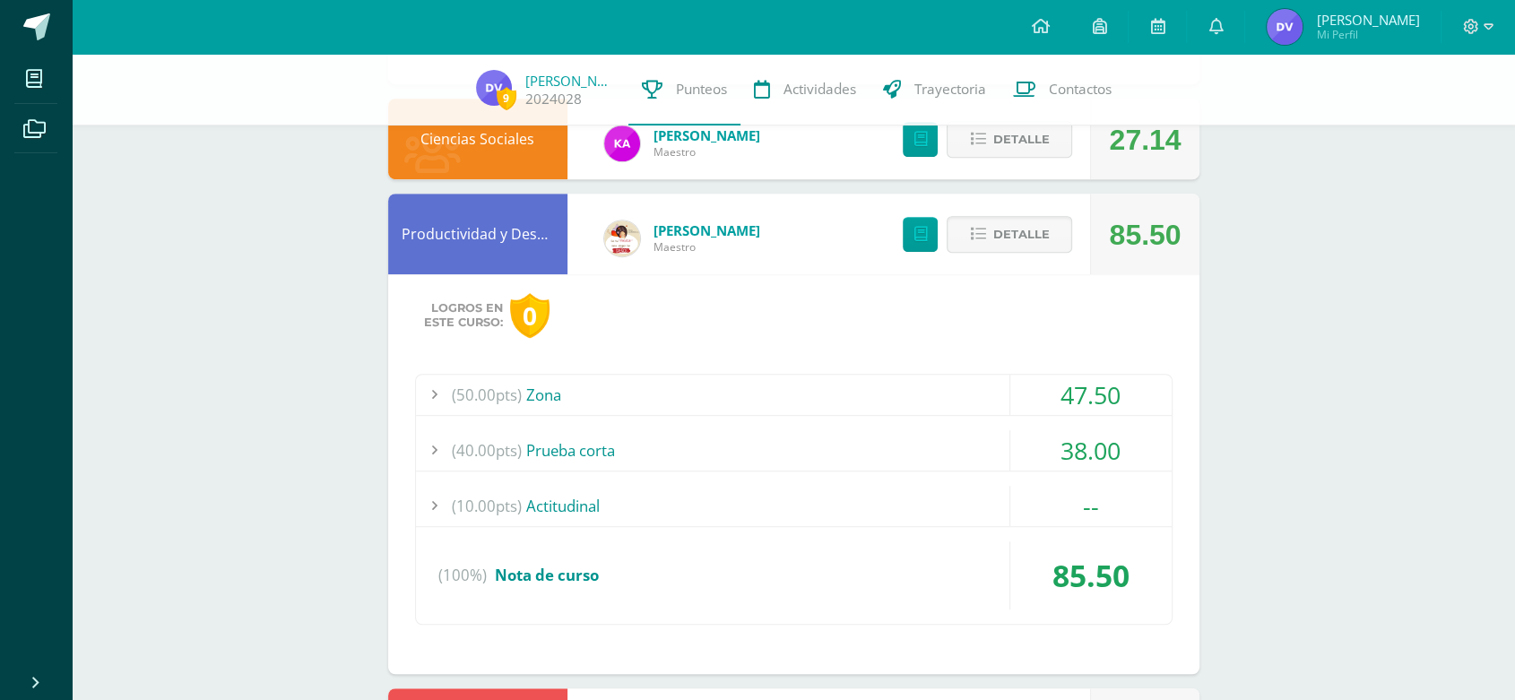
scroll to position [996, 0]
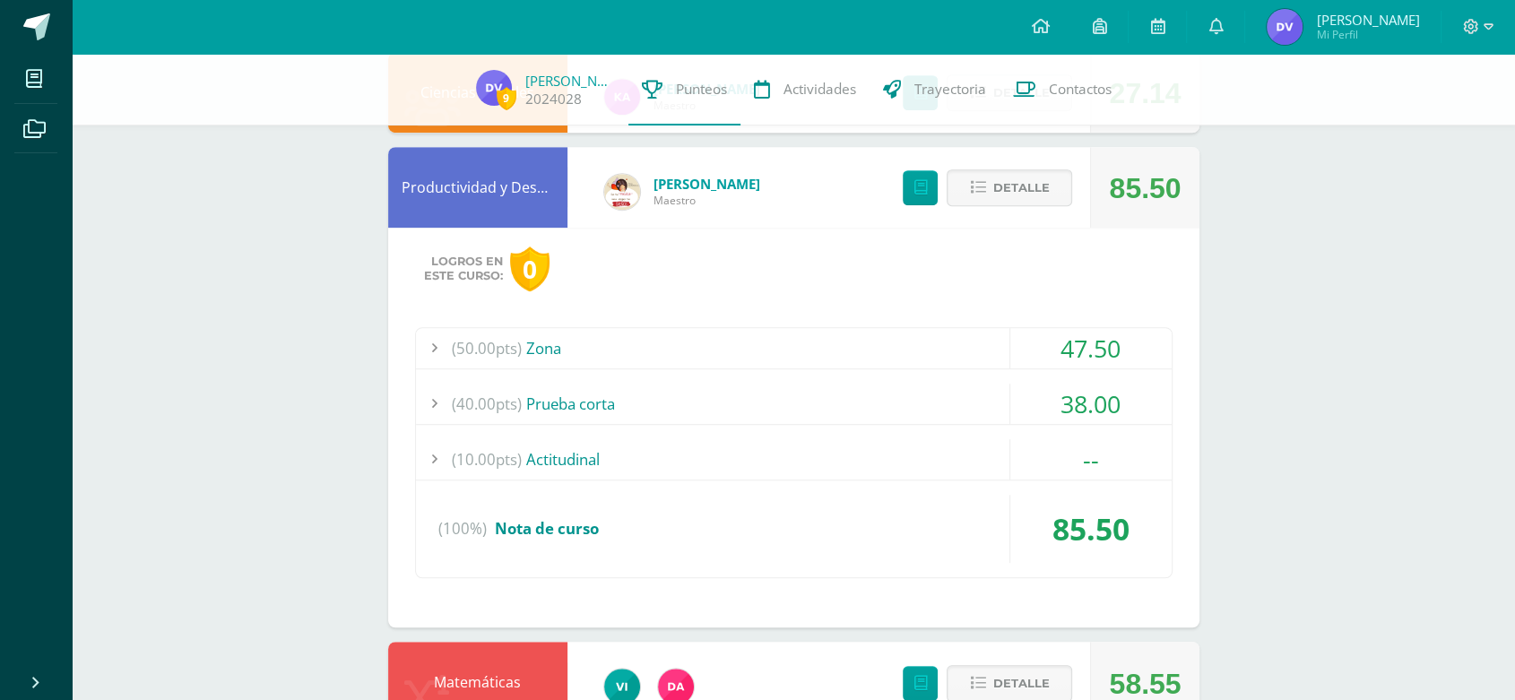
click at [904, 396] on div "(40.00pts) Prueba corta" at bounding box center [794, 404] width 756 height 40
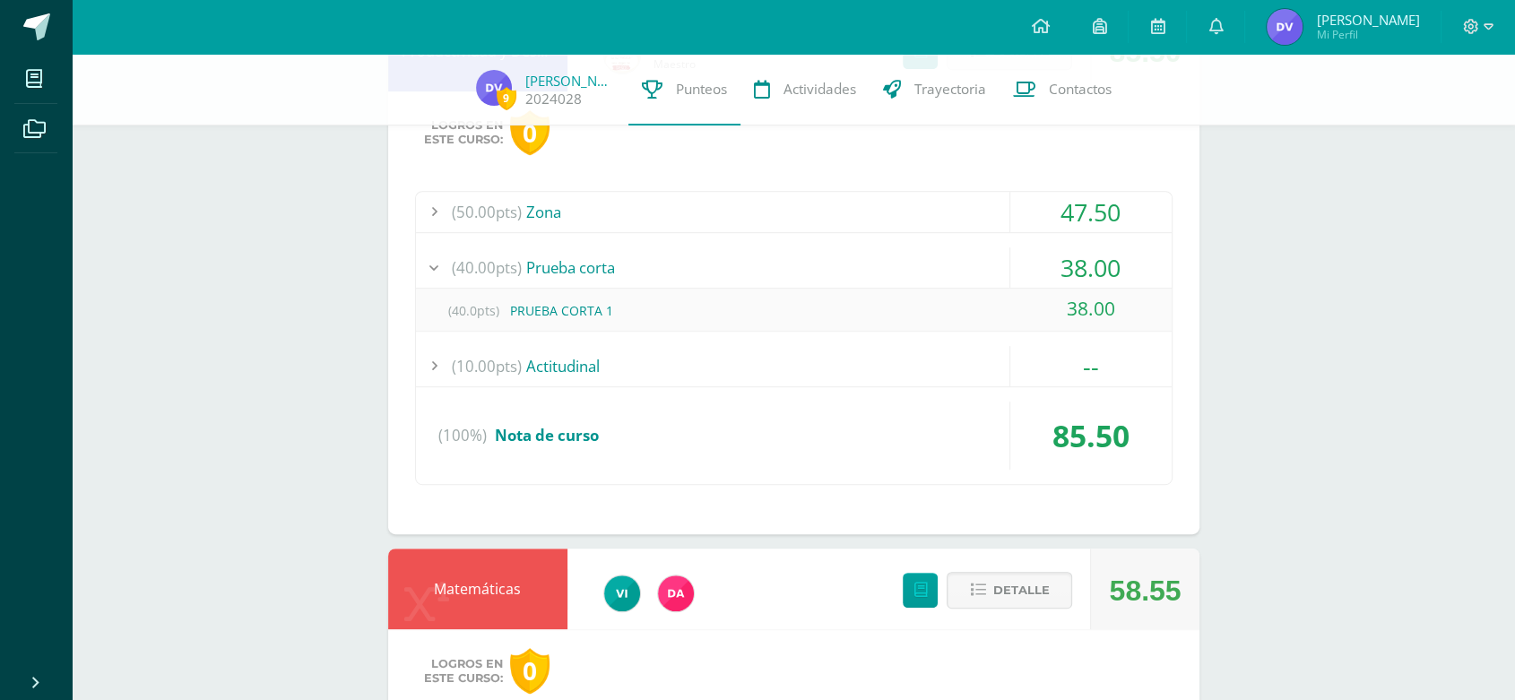
scroll to position [896, 0]
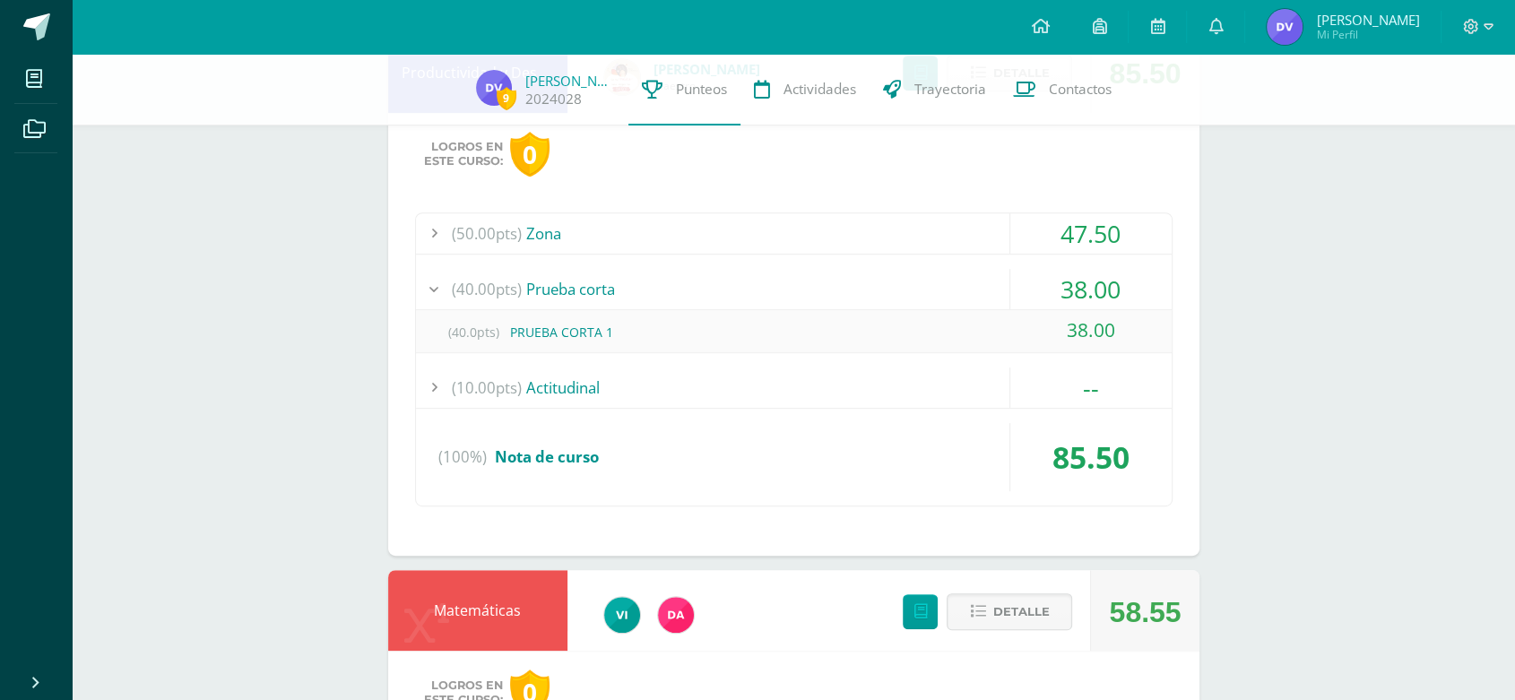
click at [699, 254] on div "(50.00pts) Zona" at bounding box center [794, 233] width 756 height 40
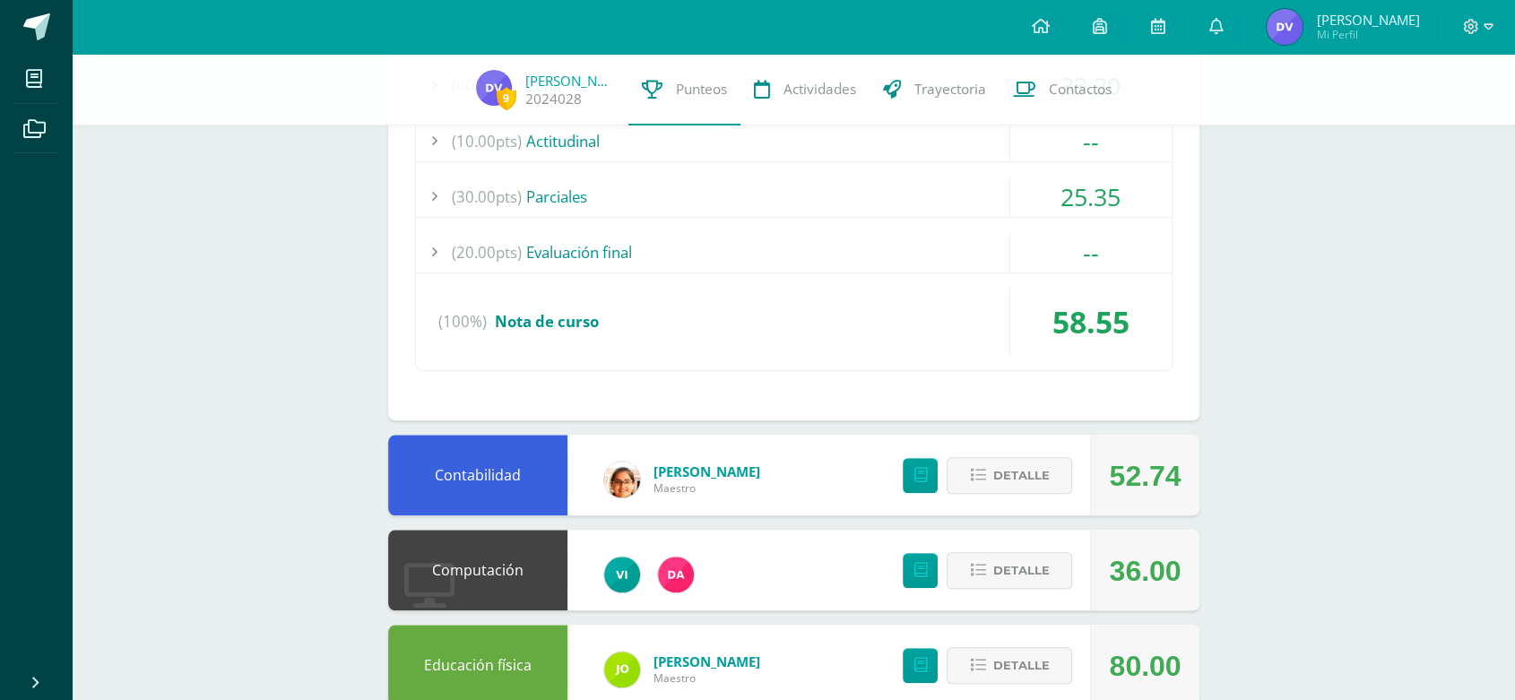
scroll to position [2092, 0]
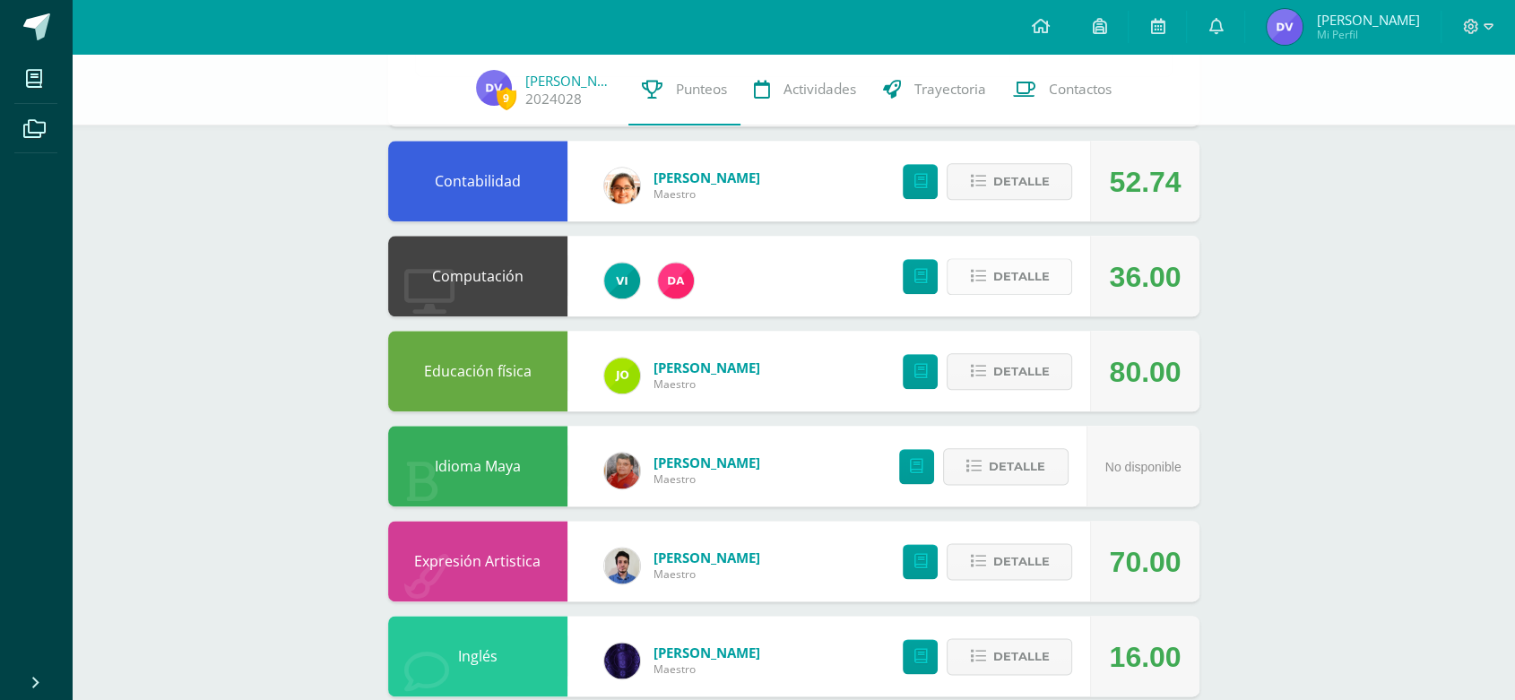
click at [1018, 278] on span "Detalle" at bounding box center [1020, 276] width 56 height 33
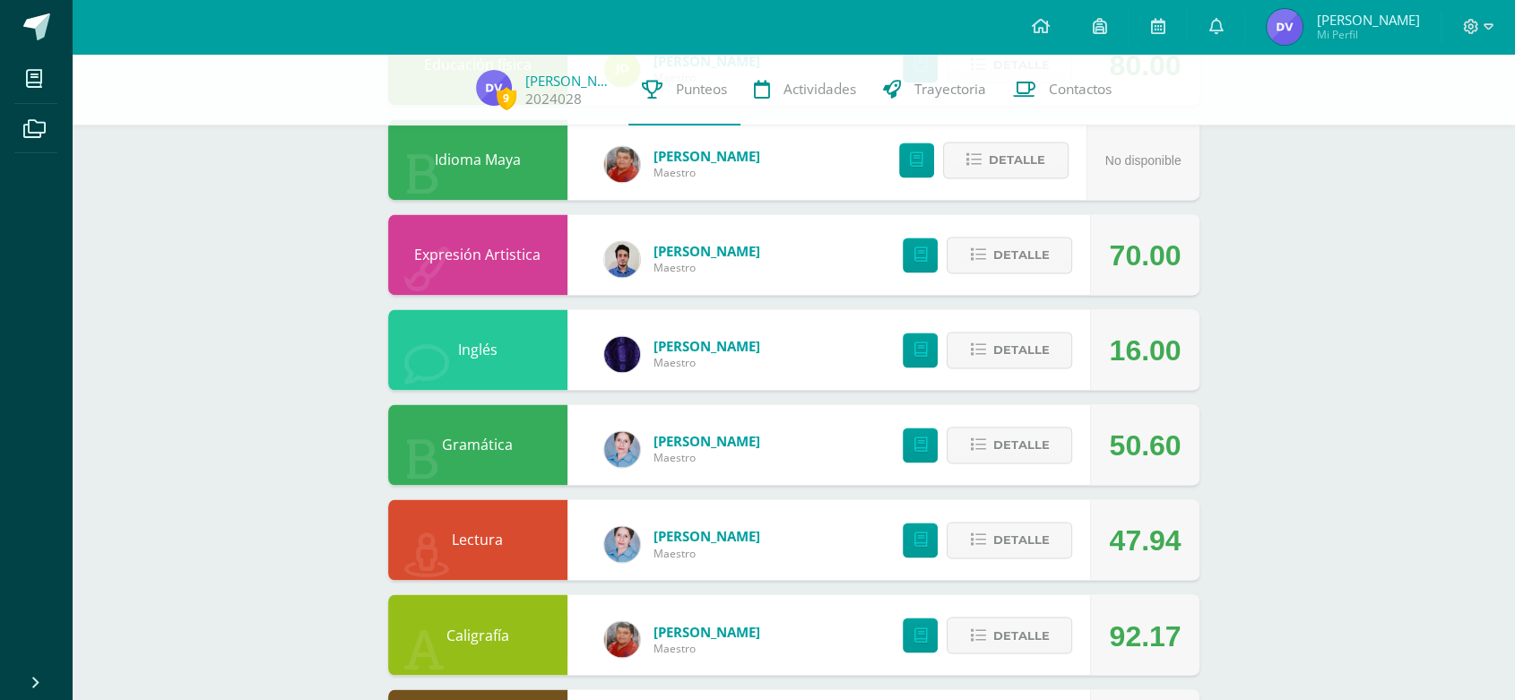
scroll to position [2889, 0]
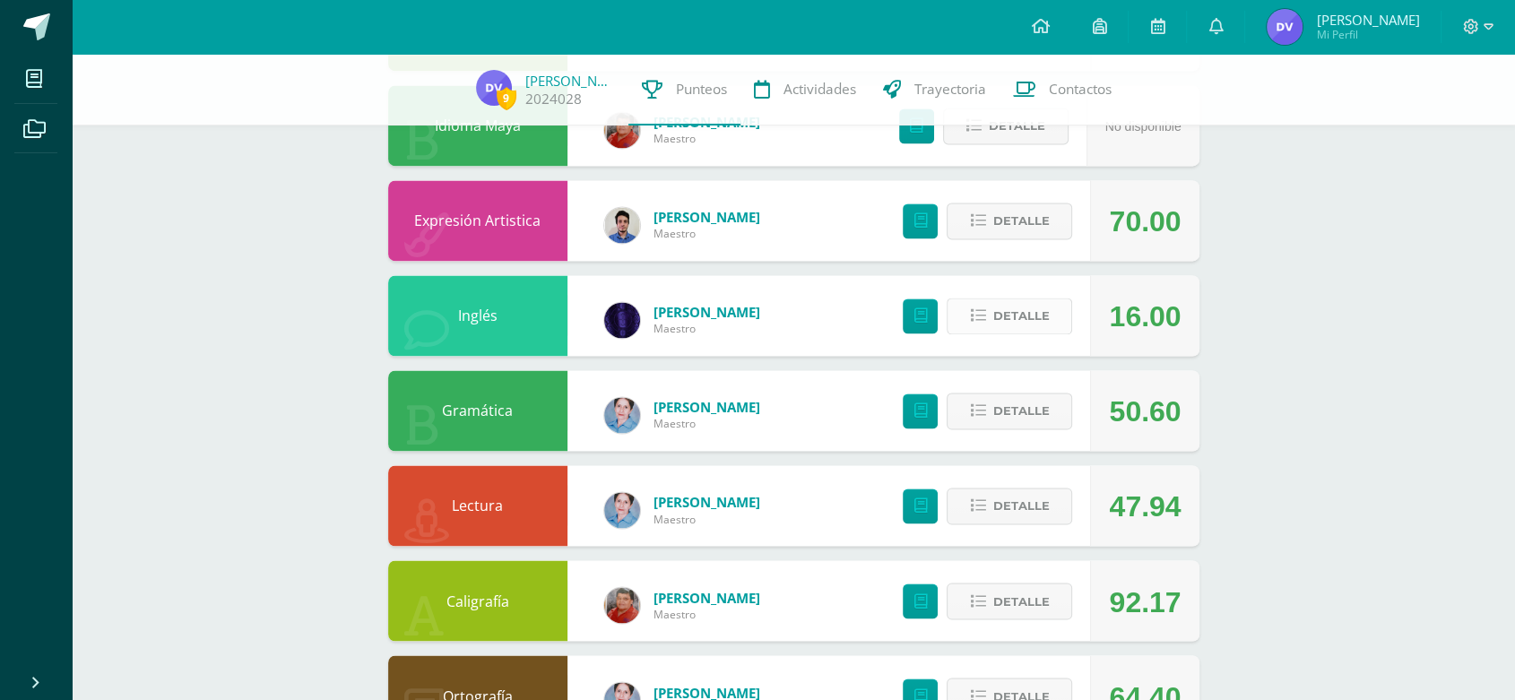
click at [1014, 312] on span "Detalle" at bounding box center [1020, 315] width 56 height 33
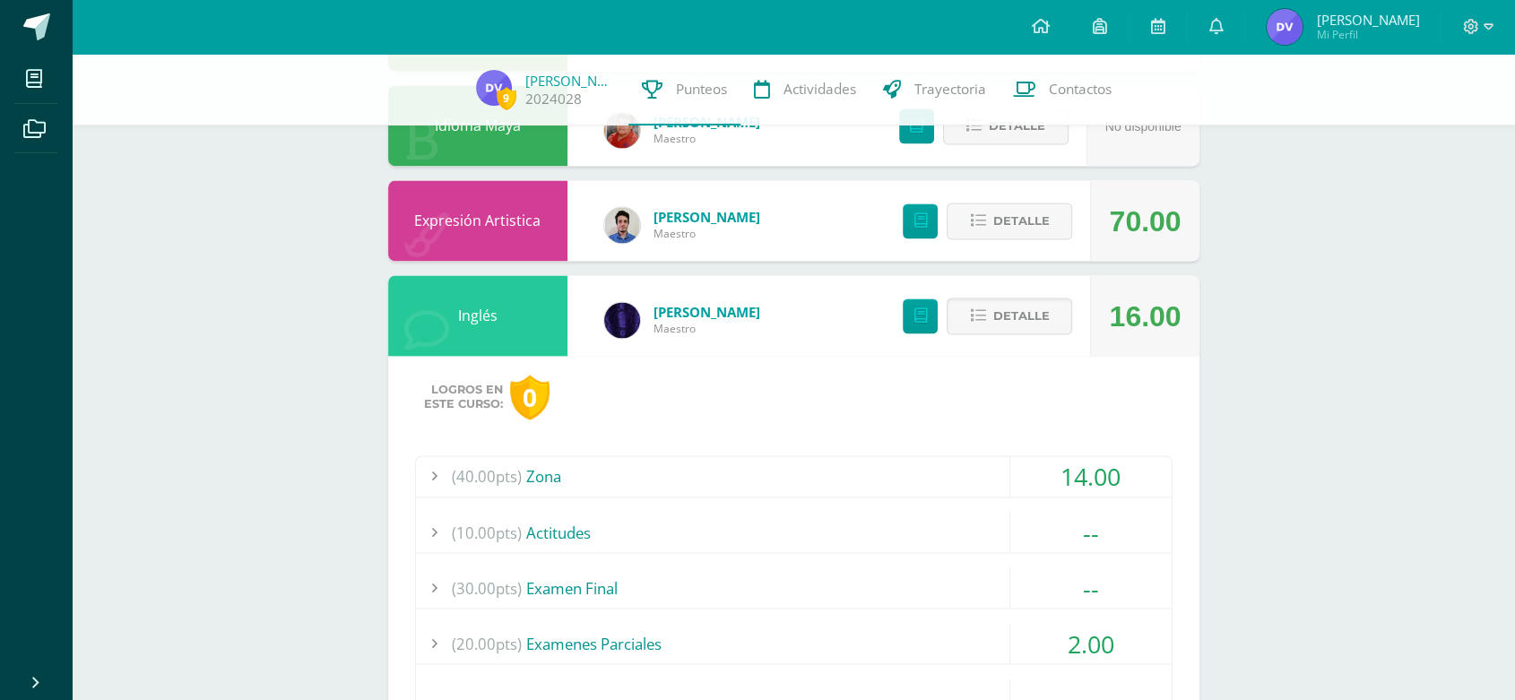
click at [827, 456] on div "(40.00pts) Zona" at bounding box center [794, 476] width 756 height 40
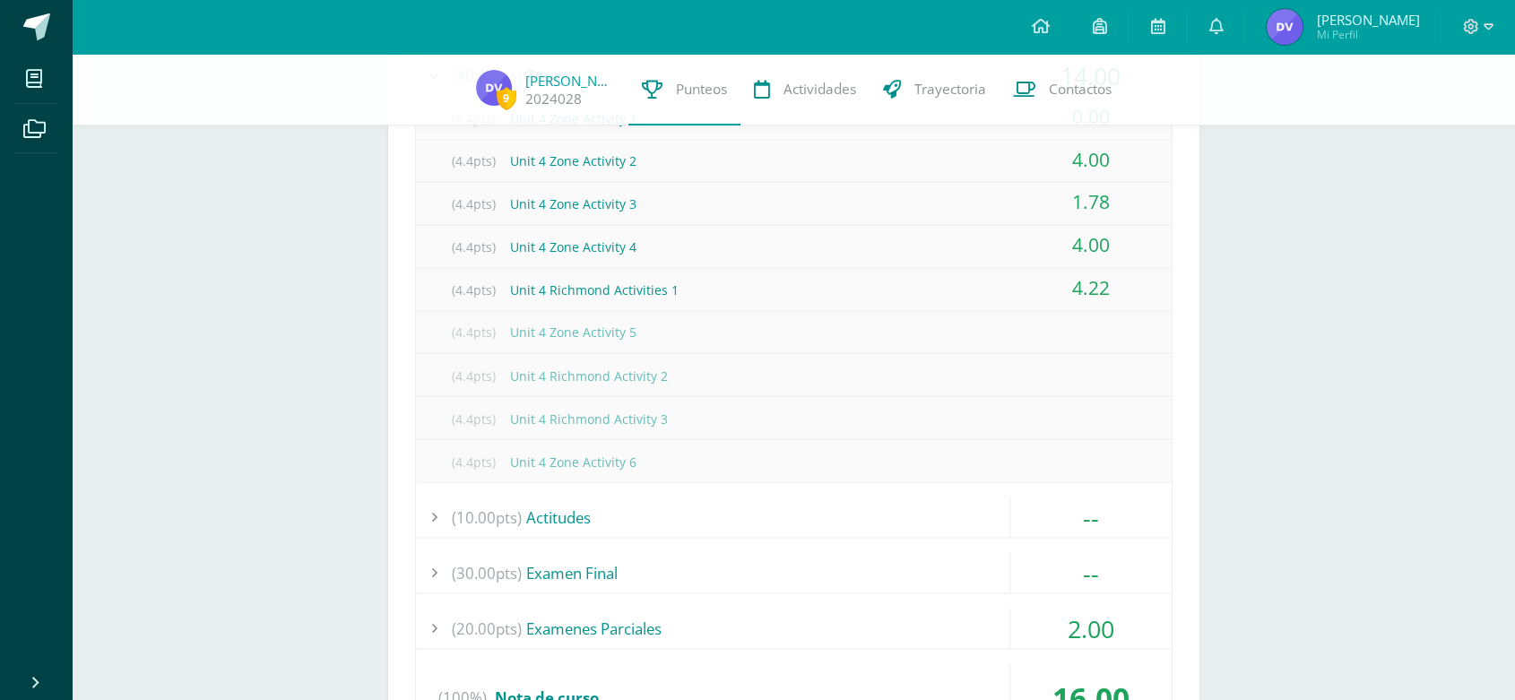
scroll to position [2933, 0]
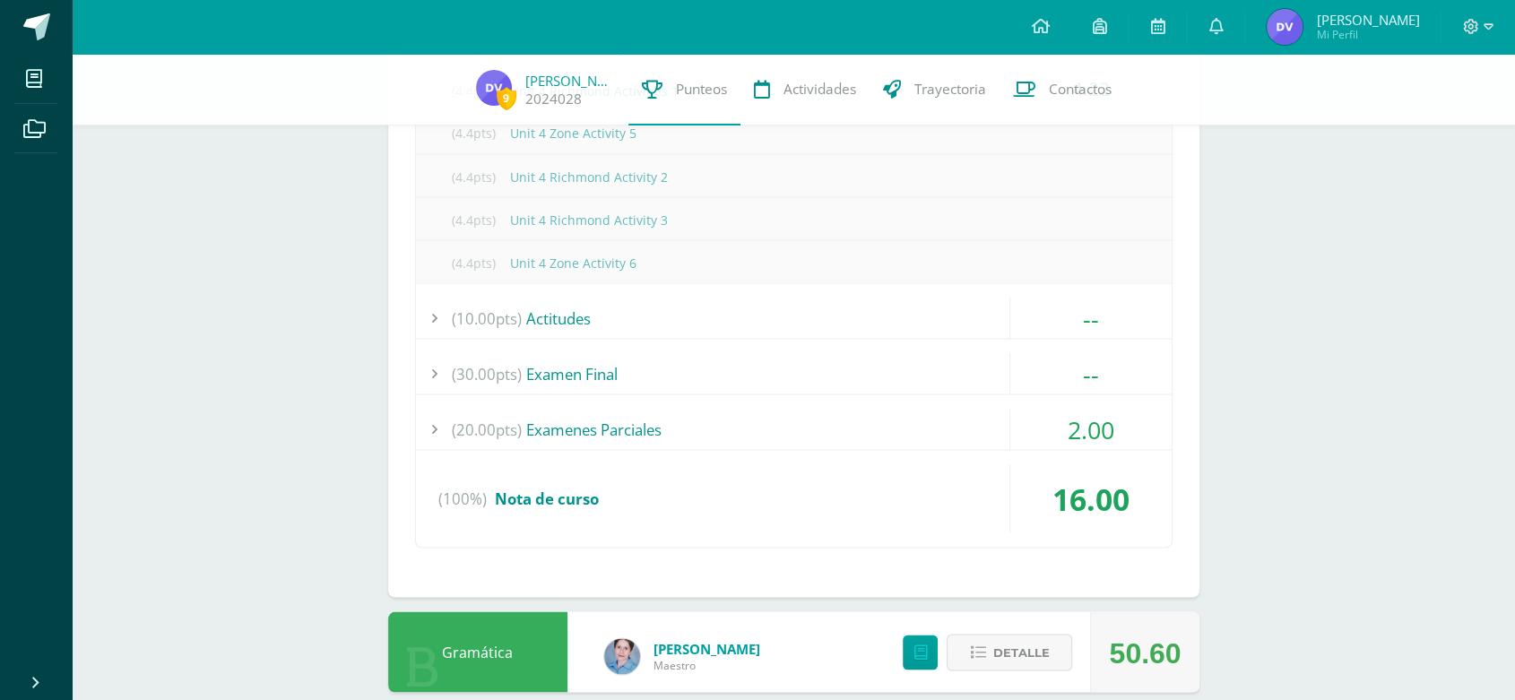
click at [868, 429] on div "(20.00pts) Examenes Parciales" at bounding box center [794, 429] width 756 height 40
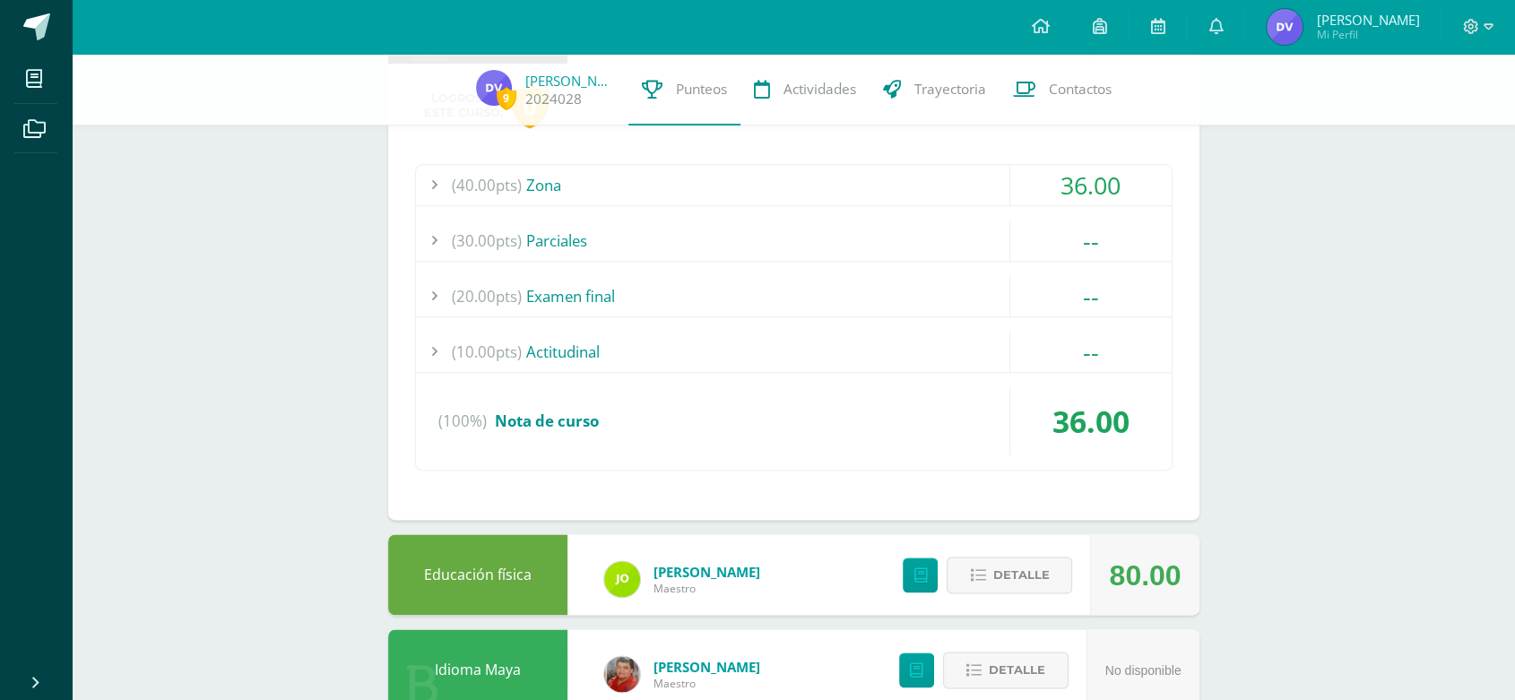
scroll to position [1830, 0]
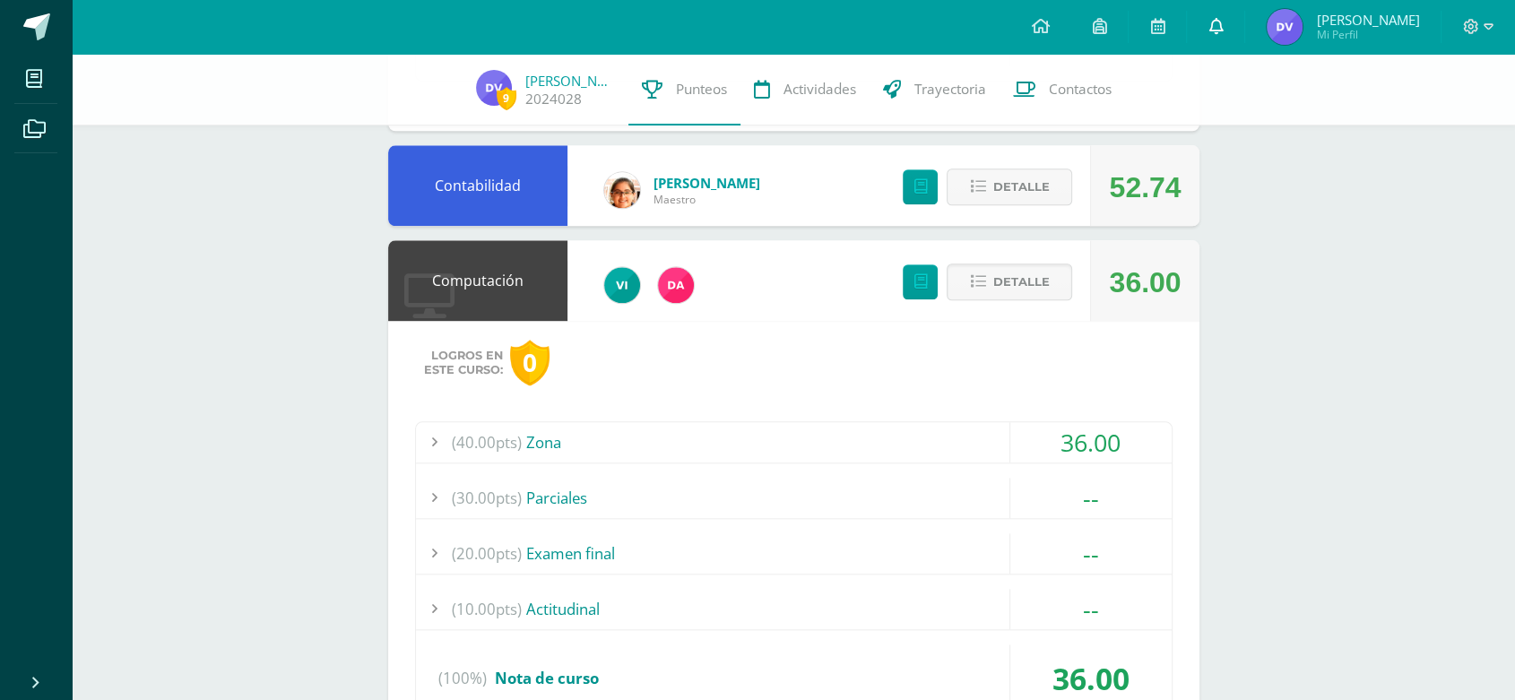
click at [1213, 15] on link at bounding box center [1215, 27] width 57 height 54
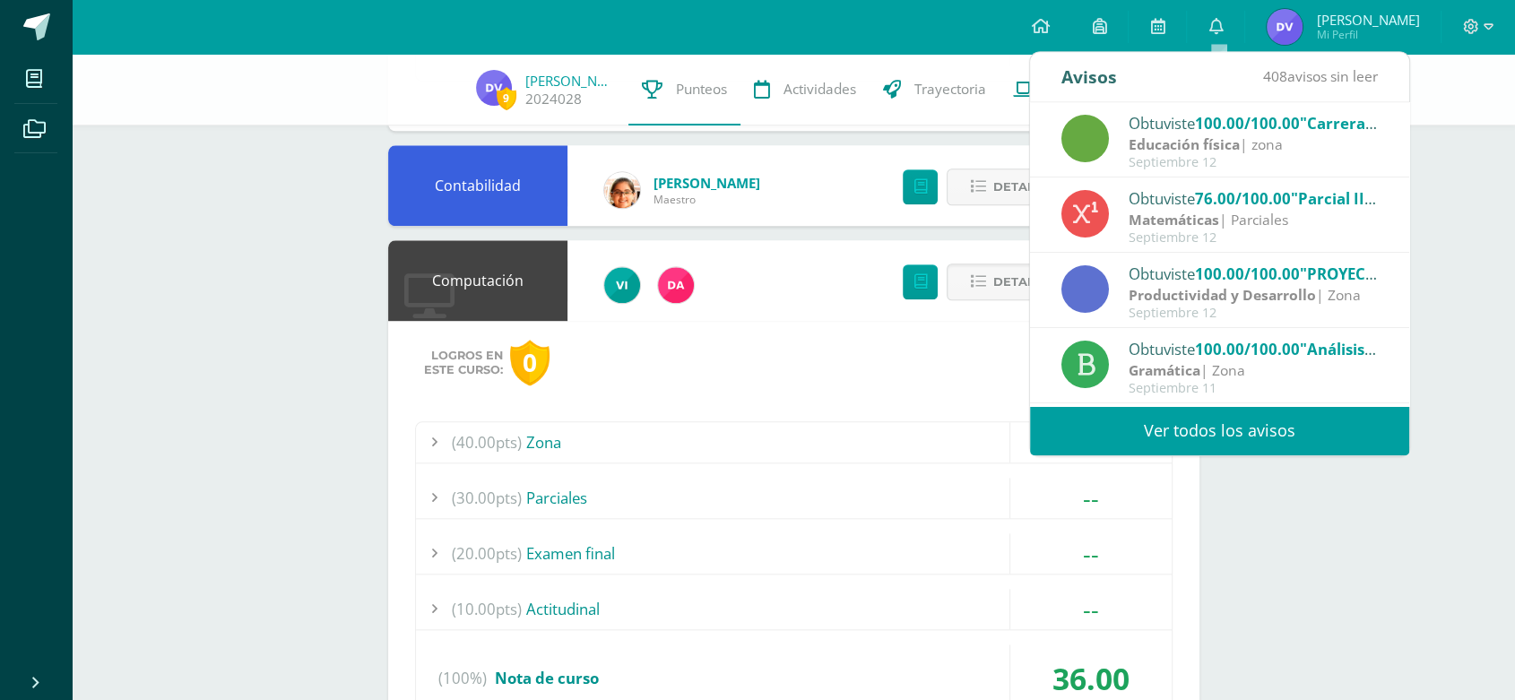
click at [1223, 196] on span "76.00/100.00" at bounding box center [1243, 198] width 96 height 21
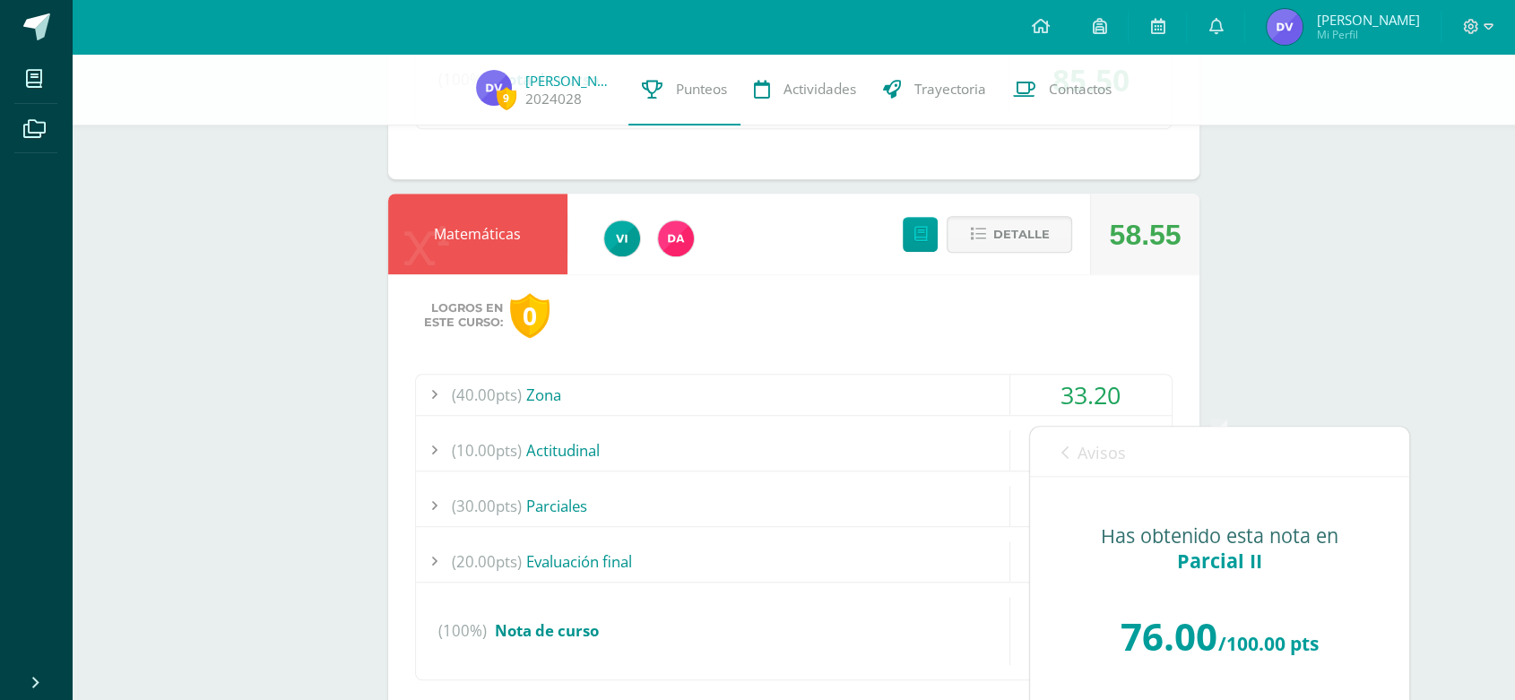
scroll to position [834, 0]
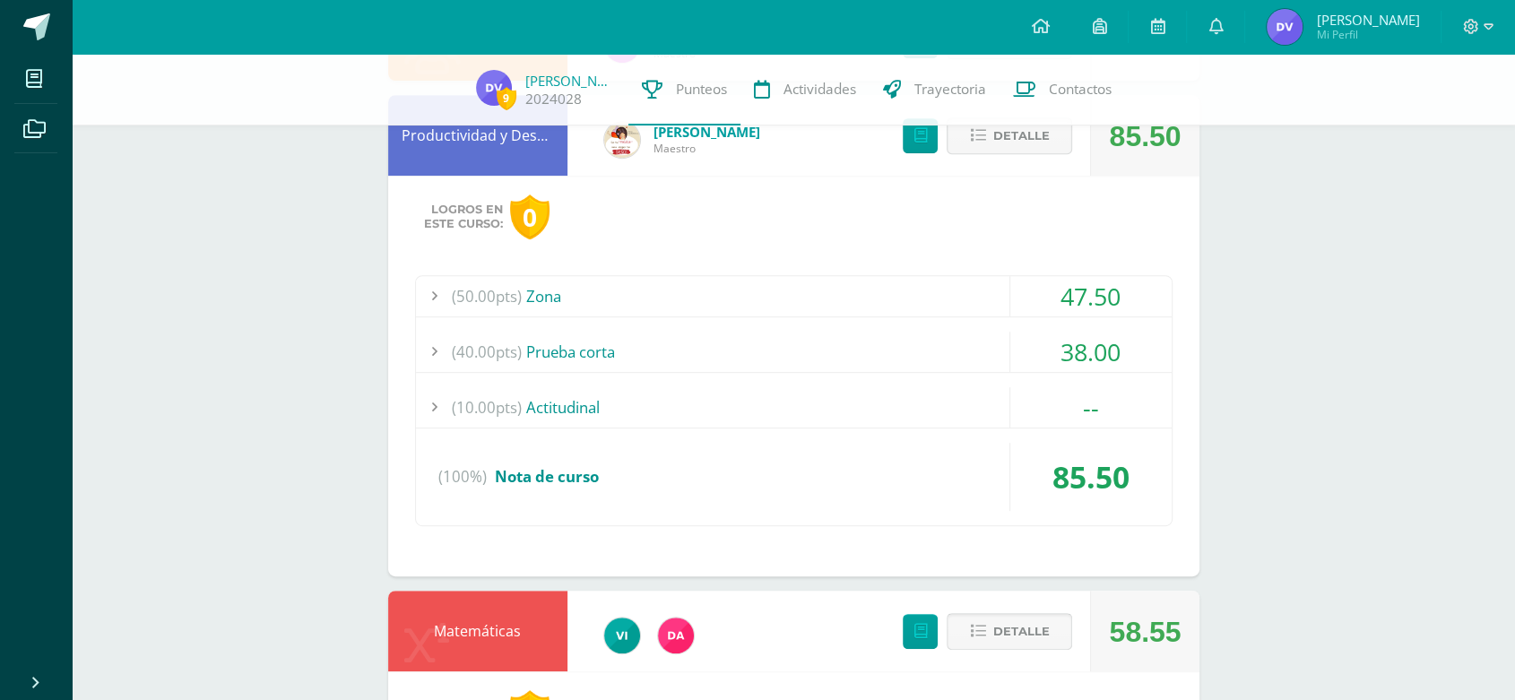
click at [1004, 630] on span "Detalle" at bounding box center [1020, 631] width 56 height 33
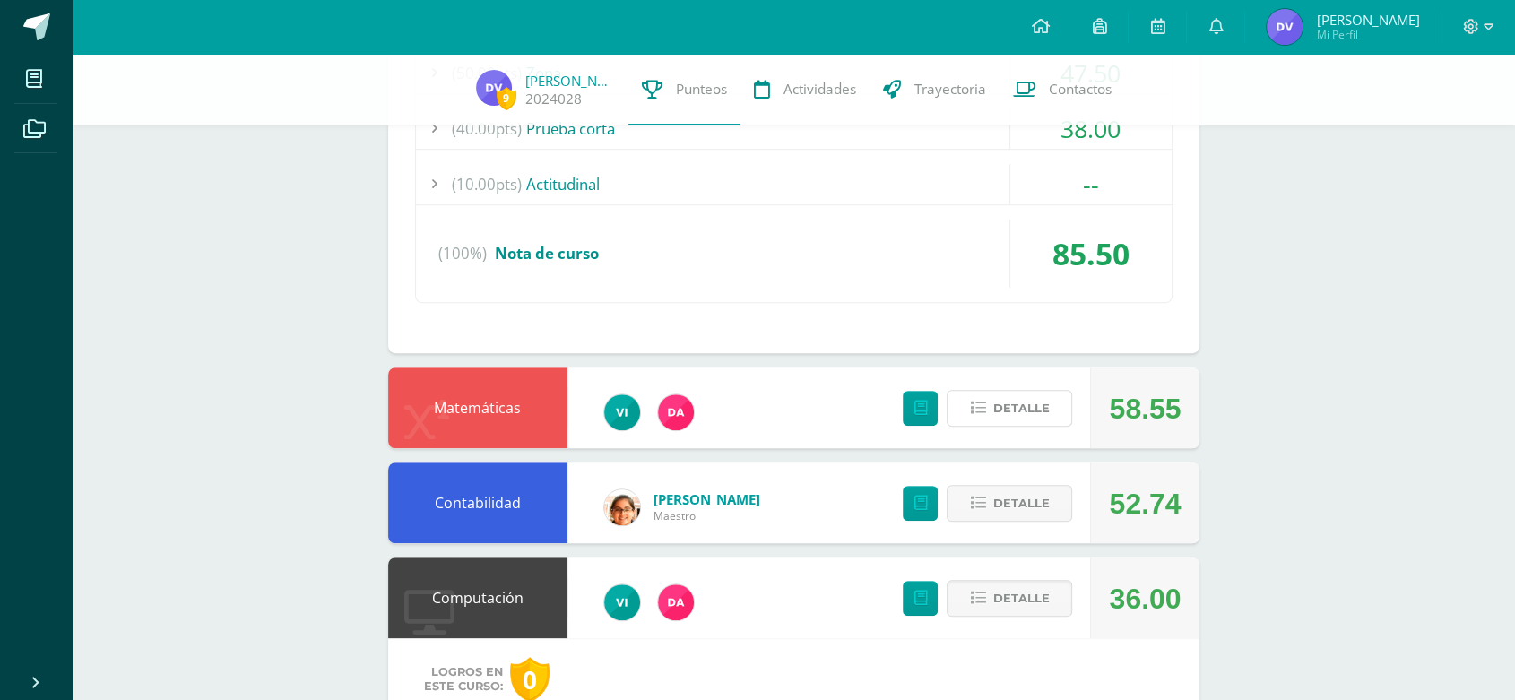
scroll to position [1133, 0]
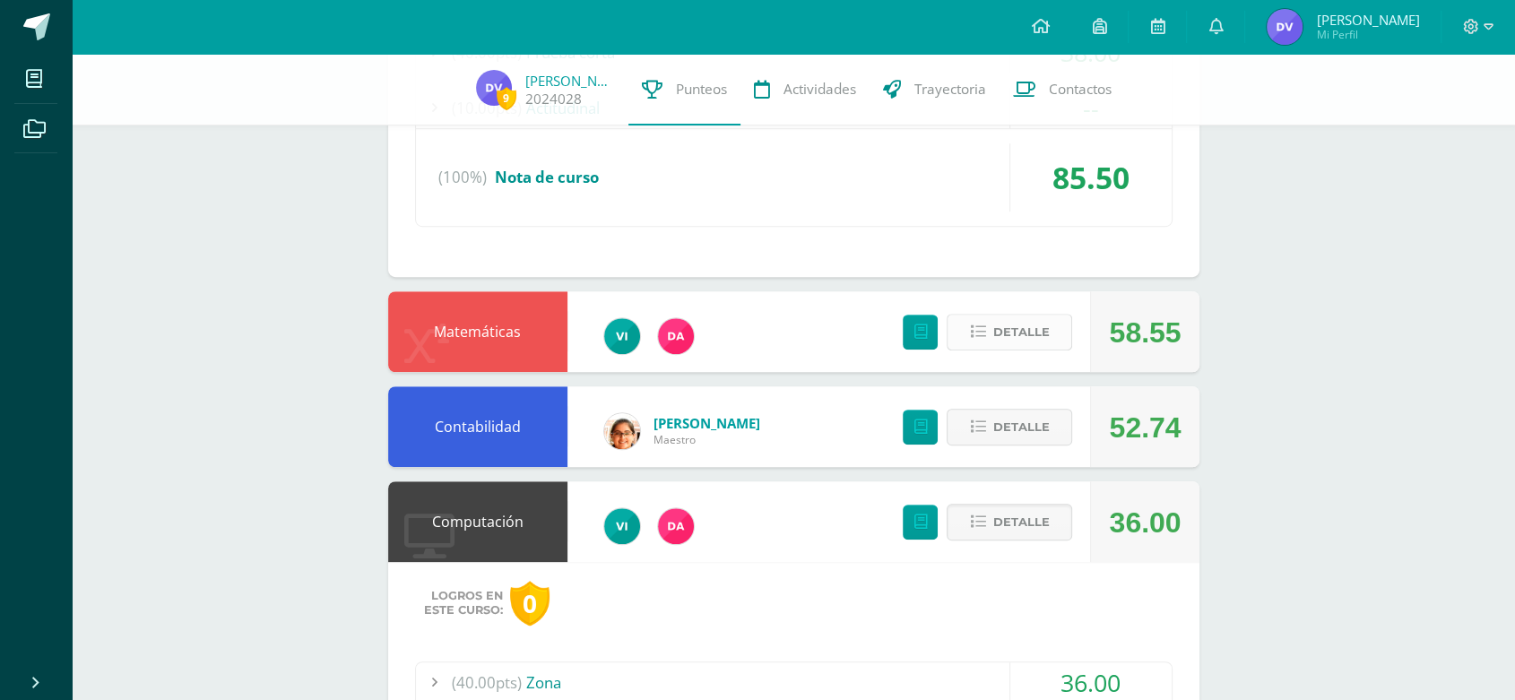
click at [1018, 338] on span "Detalle" at bounding box center [1020, 332] width 56 height 33
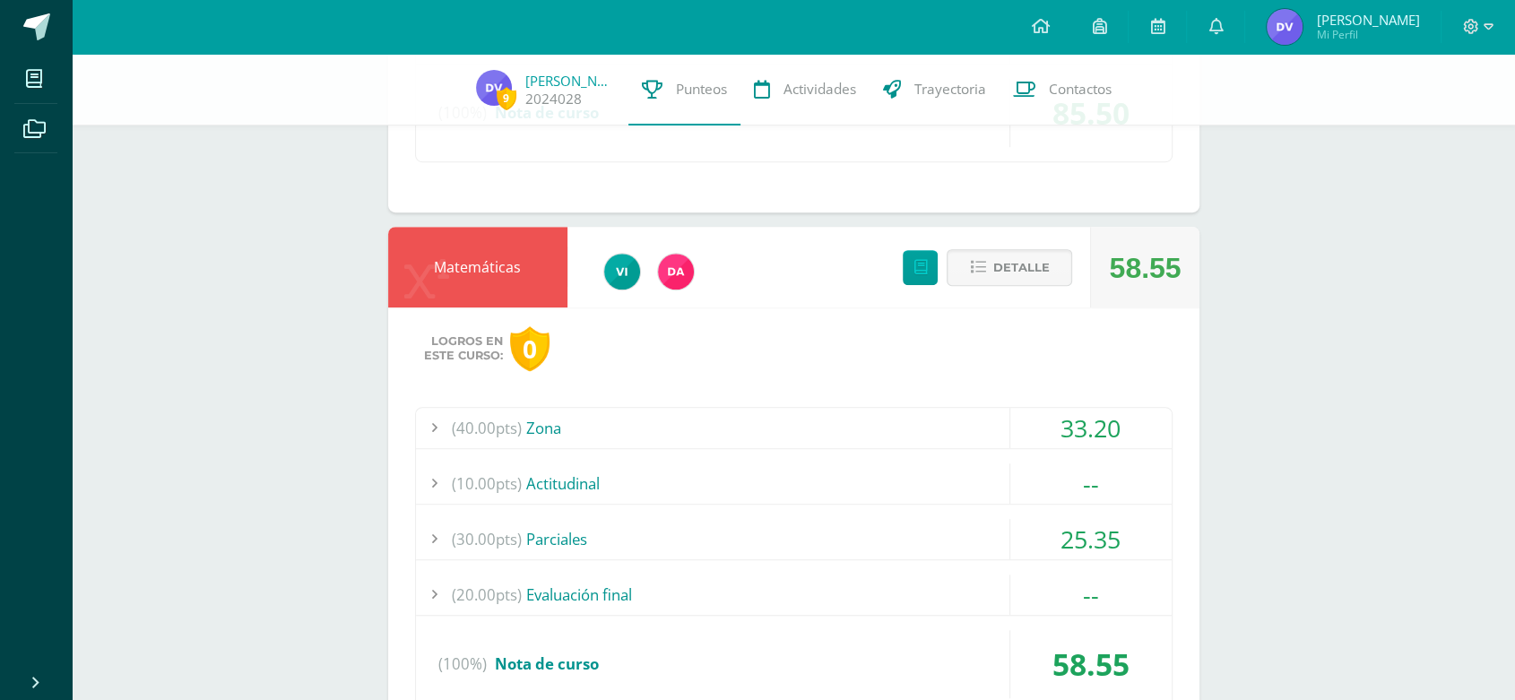
scroll to position [1233, 0]
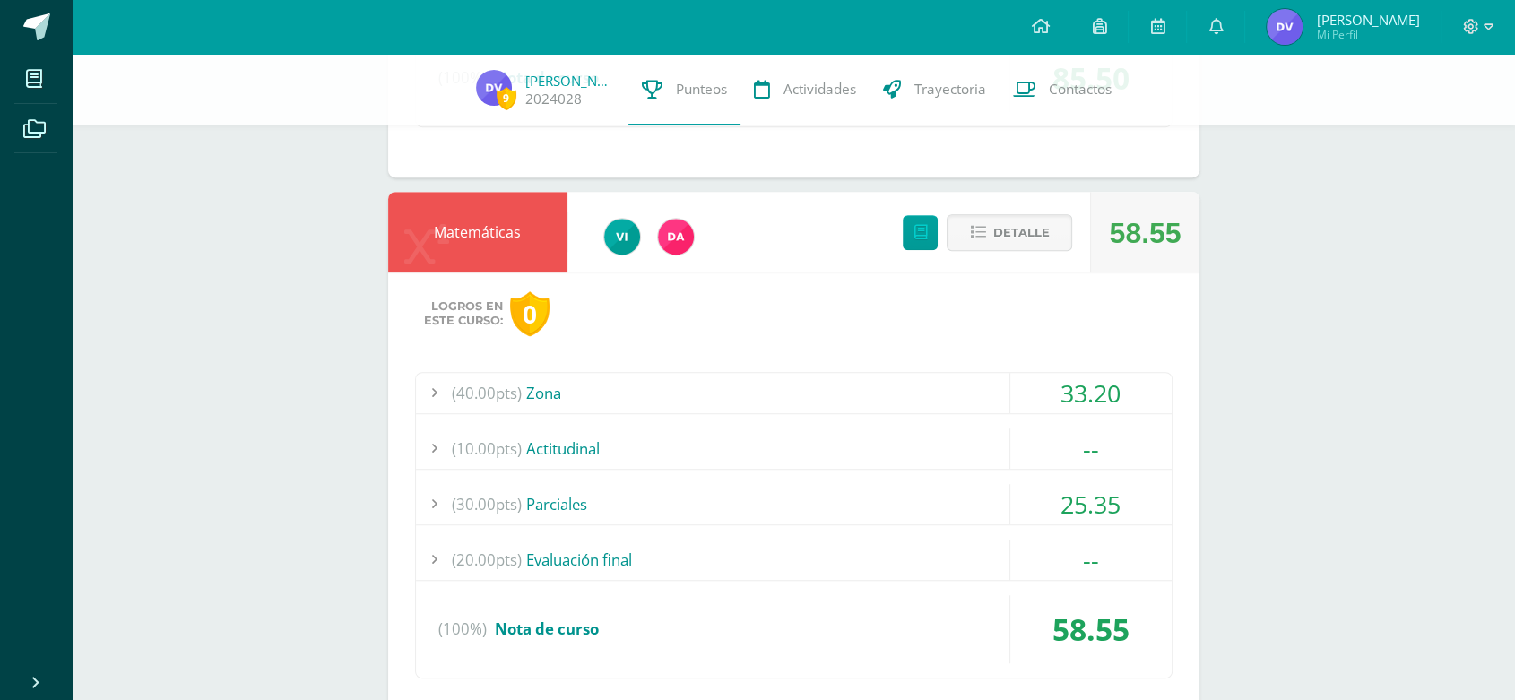
click at [747, 494] on div "(30.00pts) Parciales" at bounding box center [794, 504] width 756 height 40
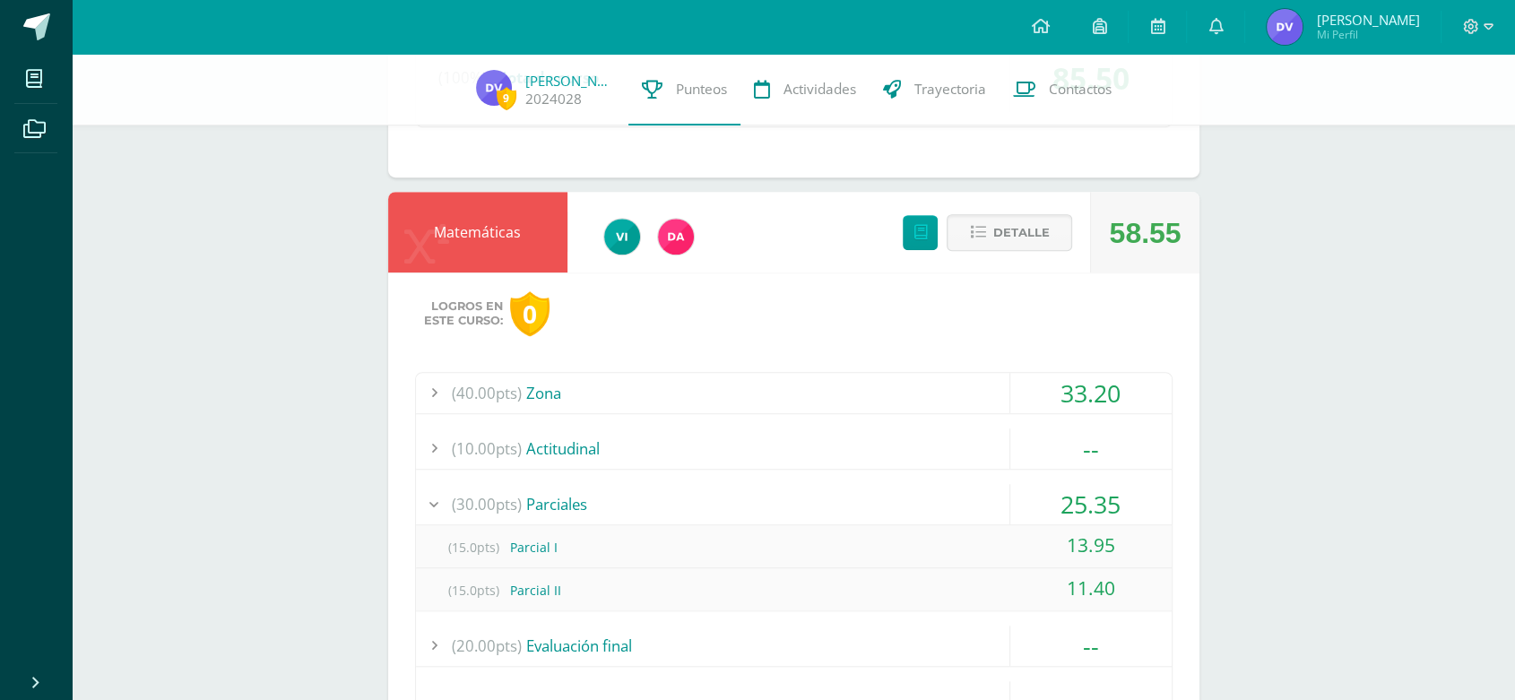
click at [785, 393] on div "(40.00pts) Zona" at bounding box center [794, 393] width 756 height 40
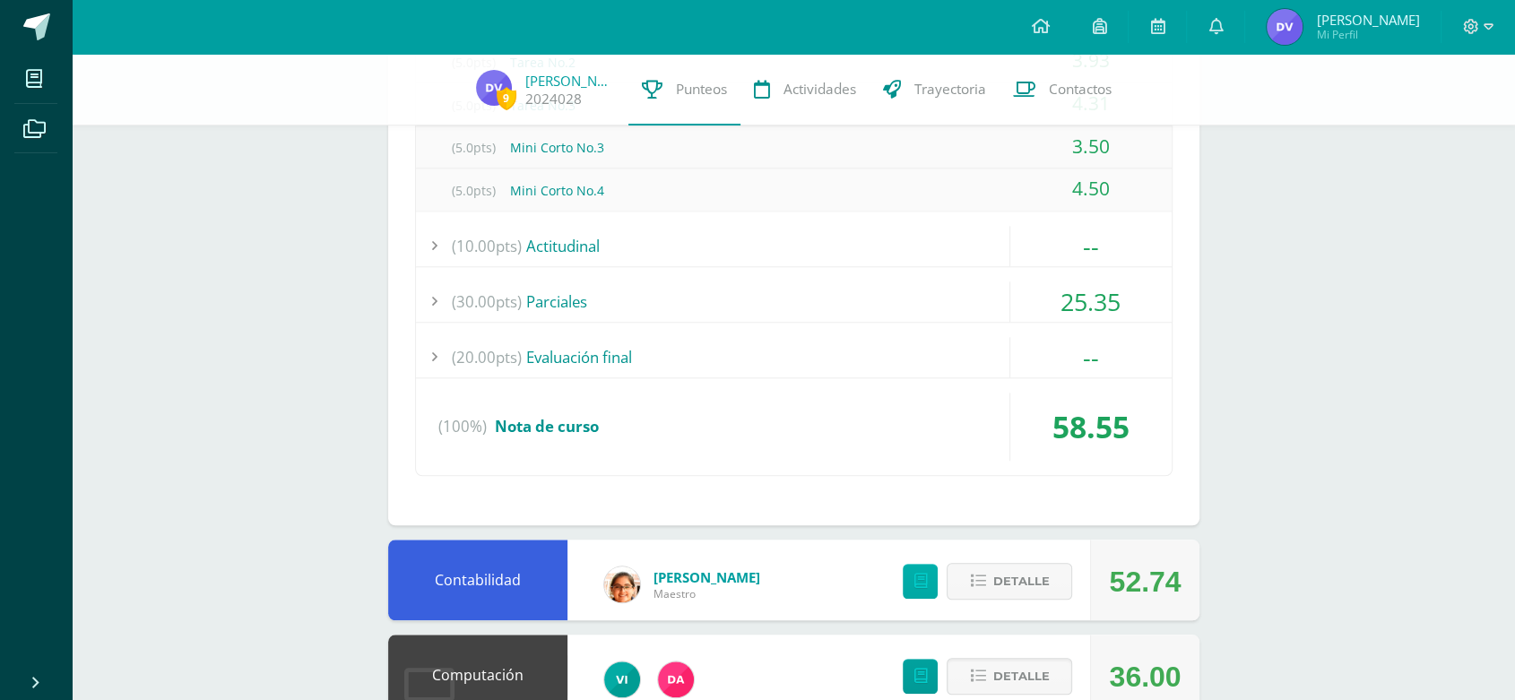
scroll to position [1830, 0]
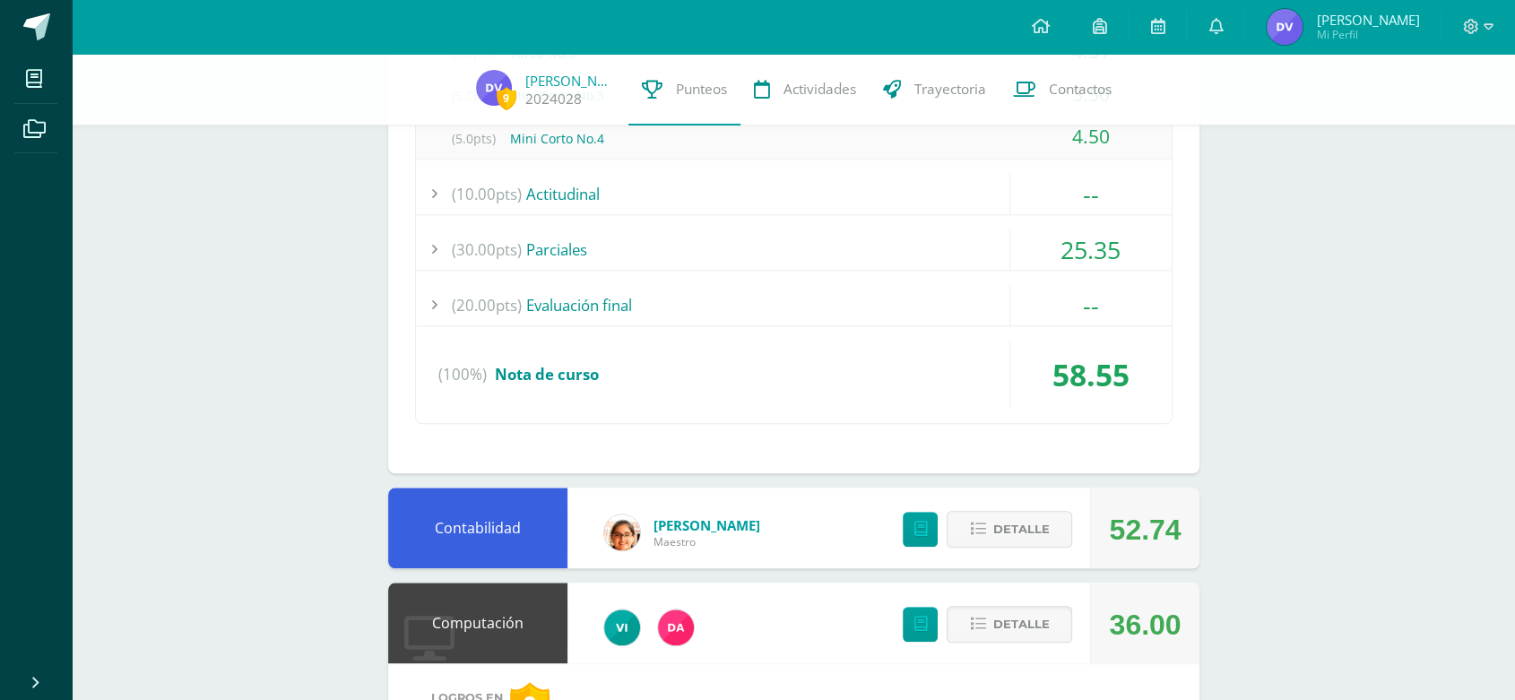
click at [691, 242] on div "(30.00pts) Parciales" at bounding box center [794, 250] width 756 height 40
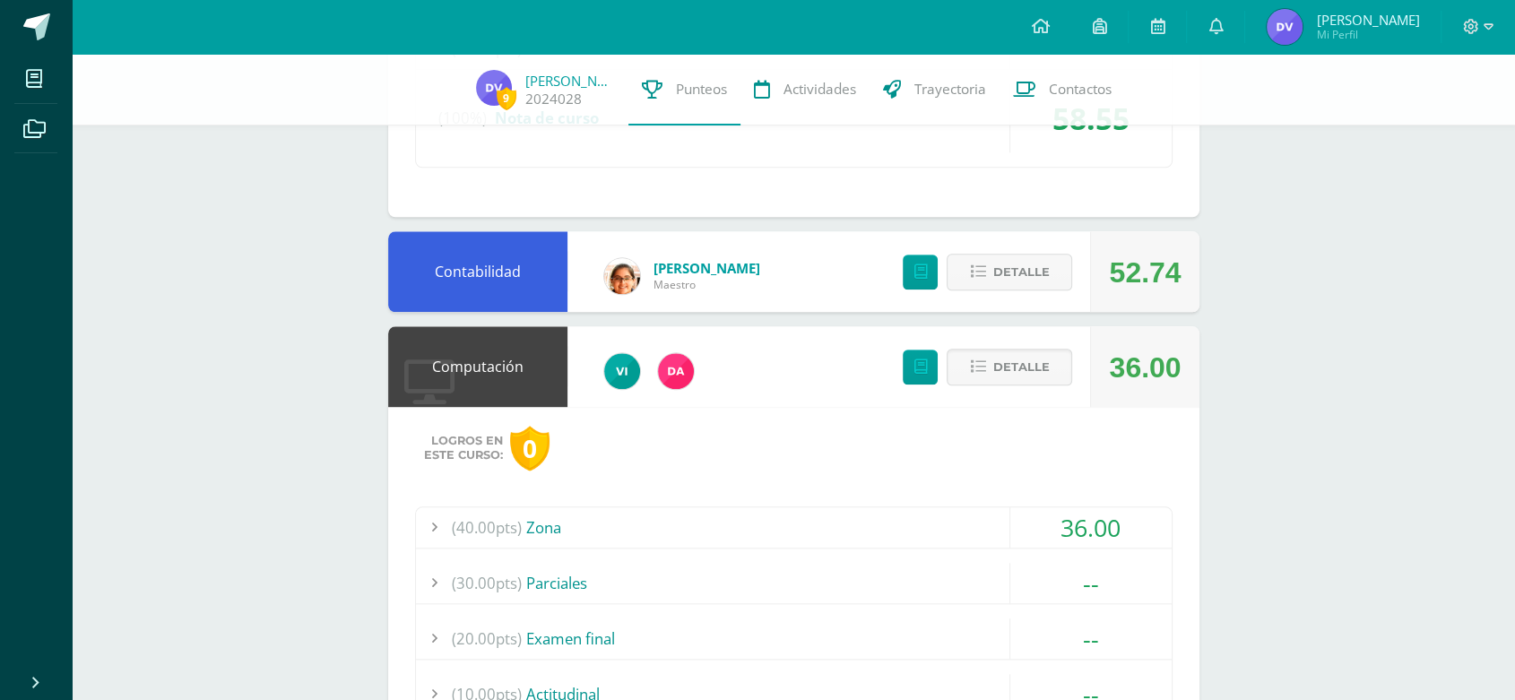
scroll to position [1432, 0]
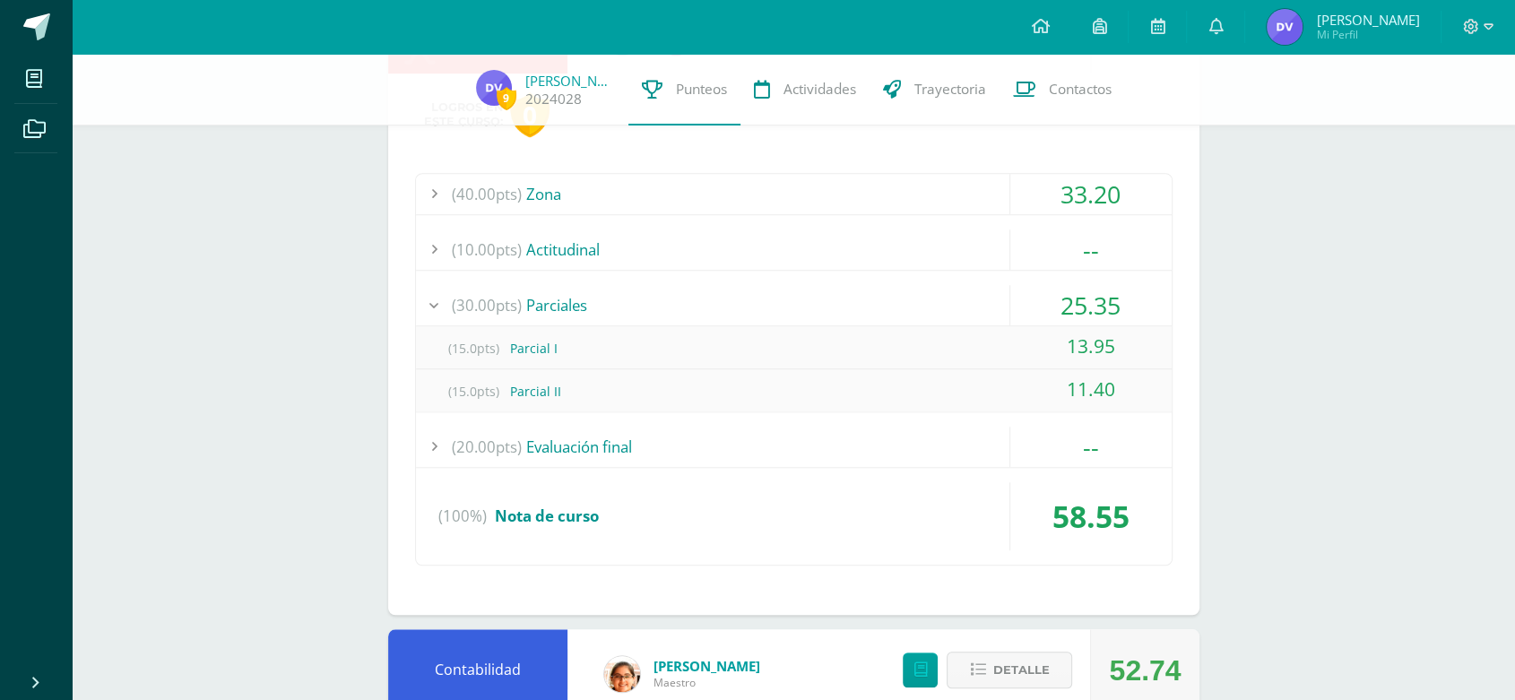
click at [753, 273] on div "(40.00pts) Zona 33.20 (5.0pts) Tarea No.1 3.54 (5.0pts) Mini Corto No.1 (5.0pts)" at bounding box center [794, 369] width 758 height 393
click at [758, 264] on div "(10.00pts) Actitudinal" at bounding box center [794, 250] width 756 height 40
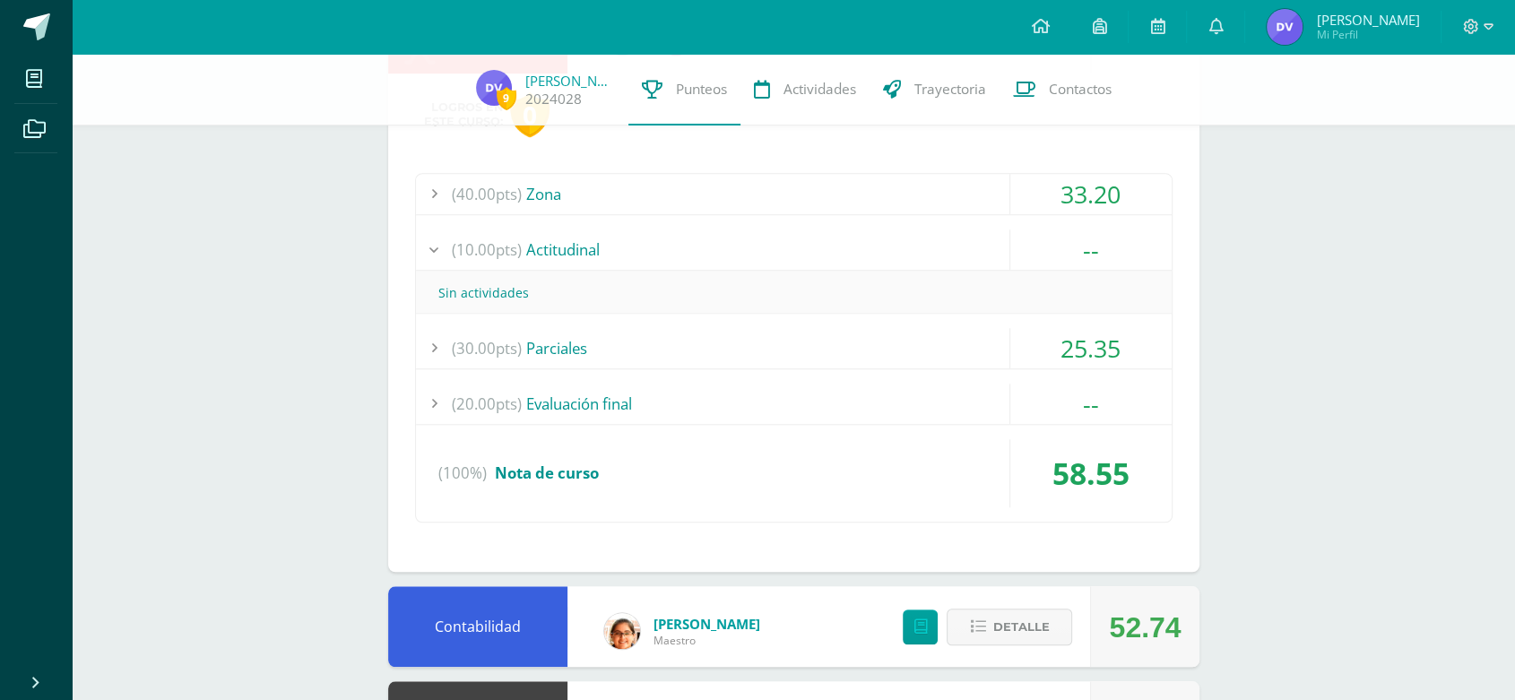
drag, startPoint x: 578, startPoint y: 385, endPoint x: 592, endPoint y: 399, distance: 19.0
click at [579, 385] on div "(20.00pts) Evaluación final" at bounding box center [794, 404] width 756 height 40
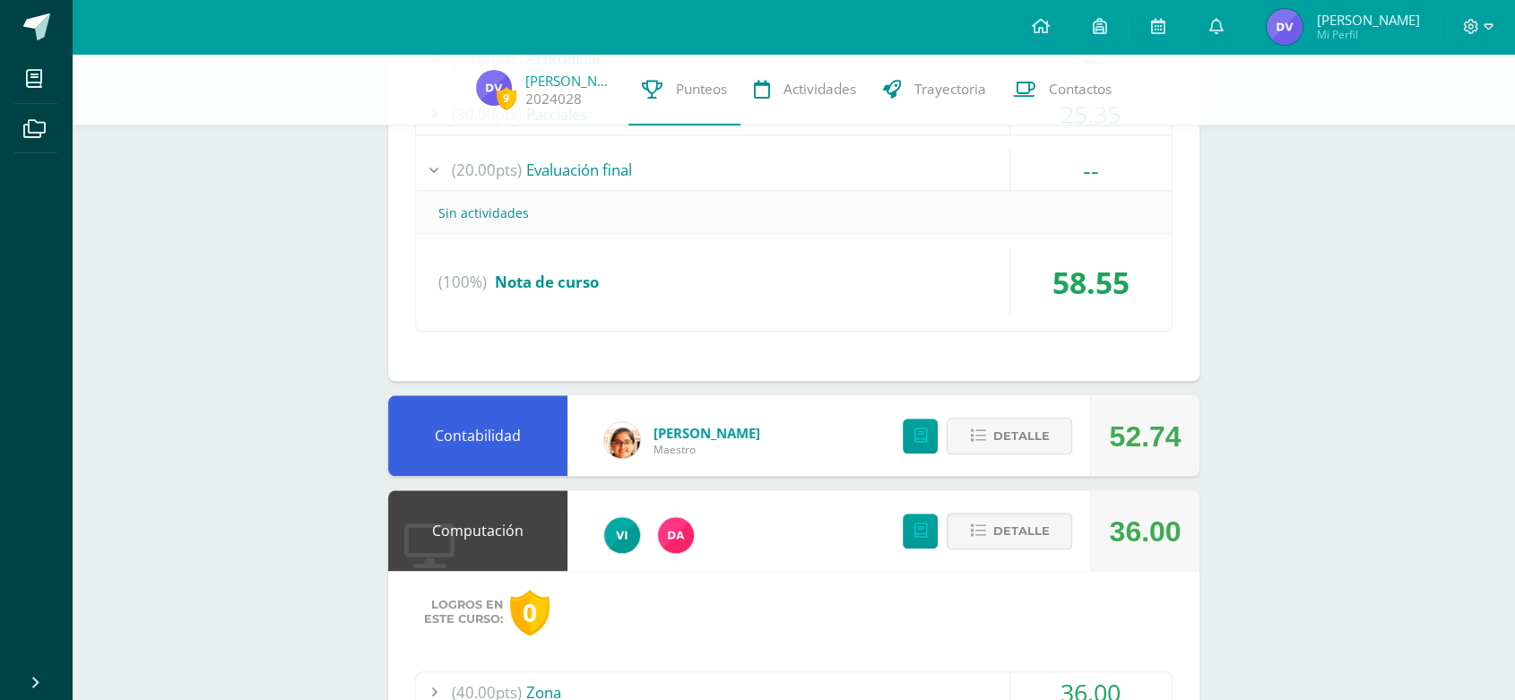
scroll to position [1631, 0]
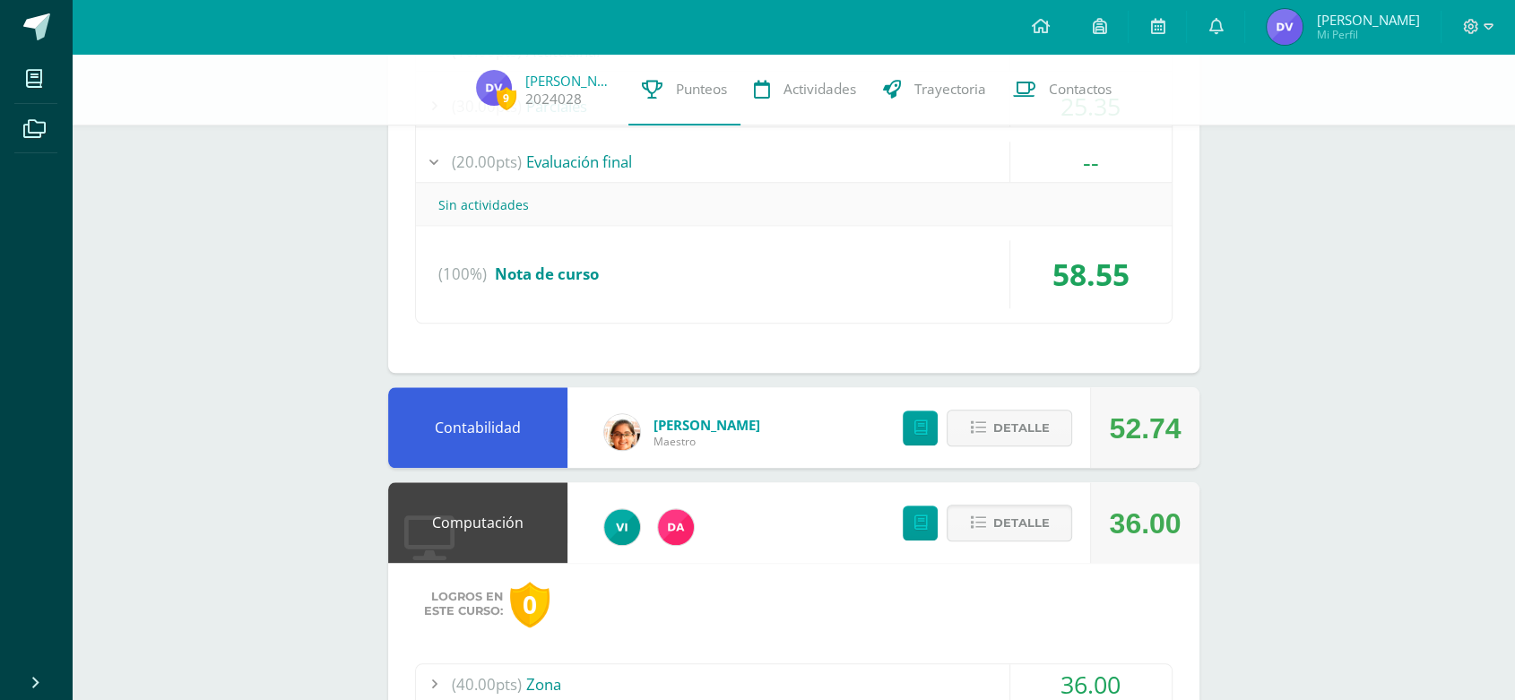
click at [1364, 375] on div "9 Diego Vasquez 2024028 Punteos Actividades Trayectoria Contactos Pendiente Uni…" at bounding box center [793, 442] width 1443 height 4039
